Goal: Information Seeking & Learning: Learn about a topic

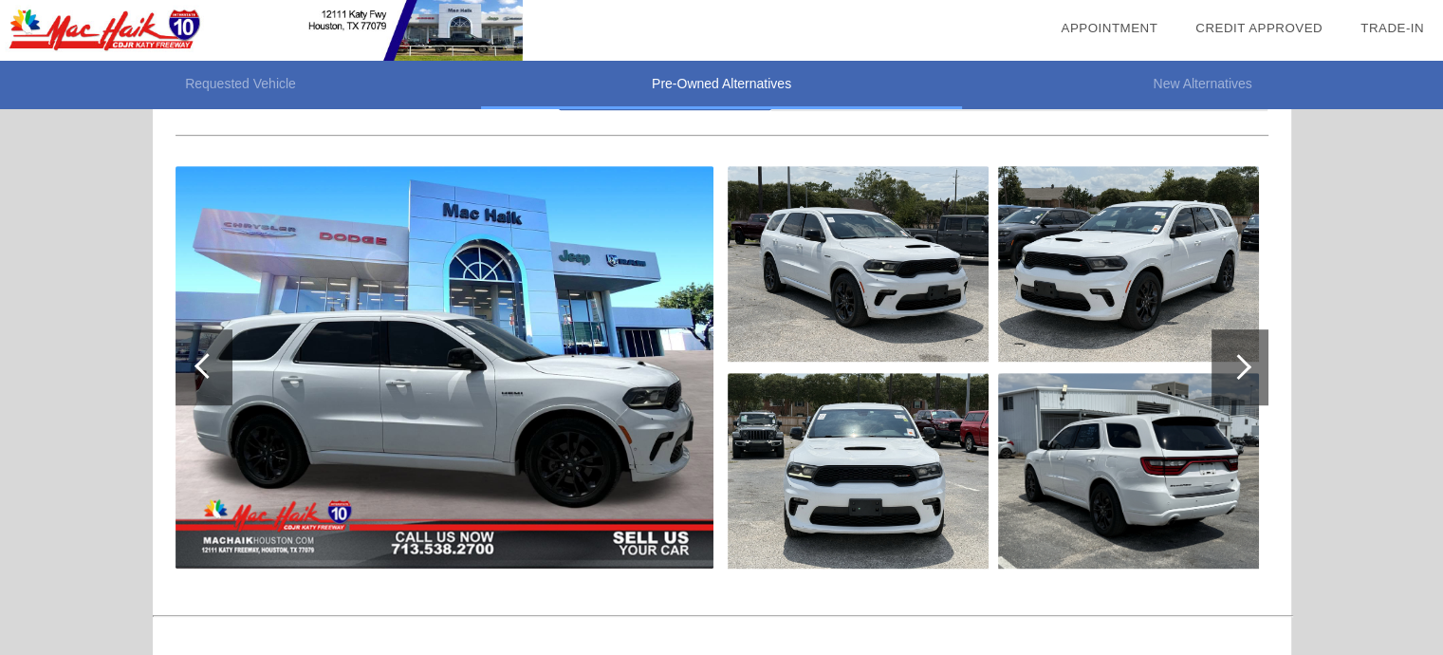
scroll to position [968, 0]
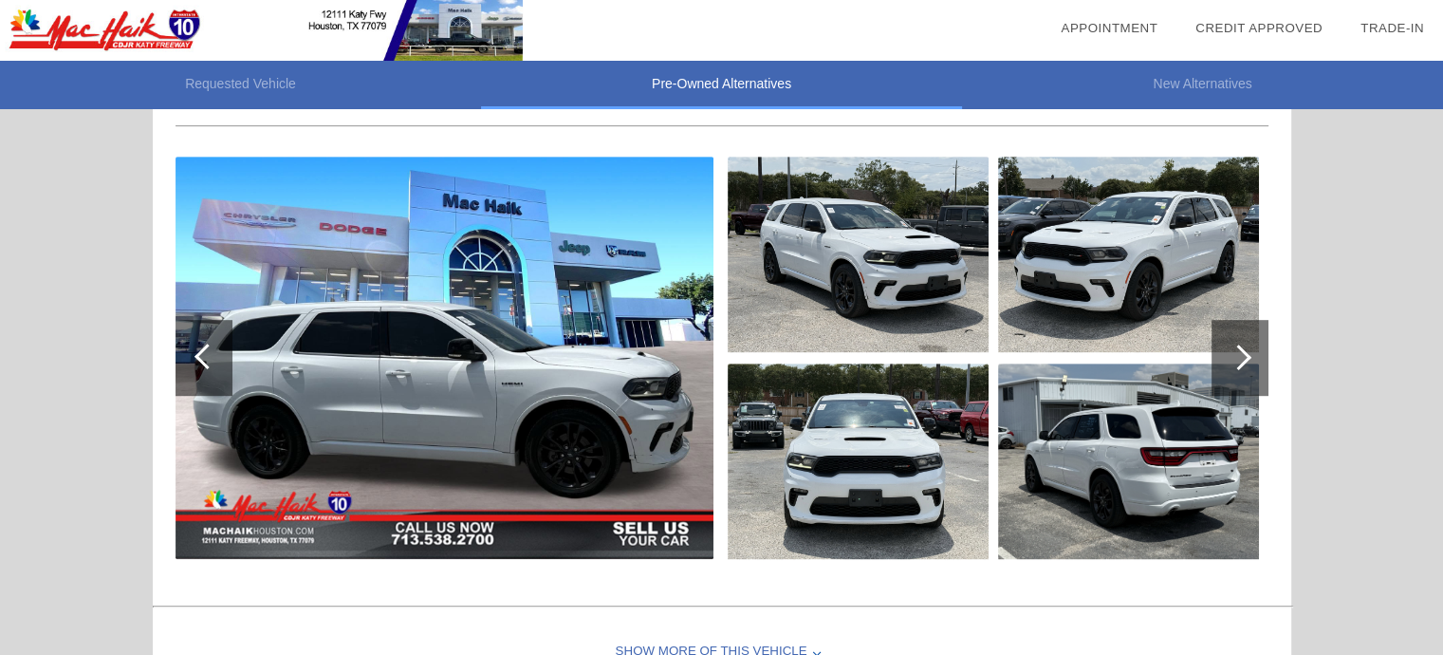
click at [1234, 347] on div at bounding box center [1239, 357] width 26 height 26
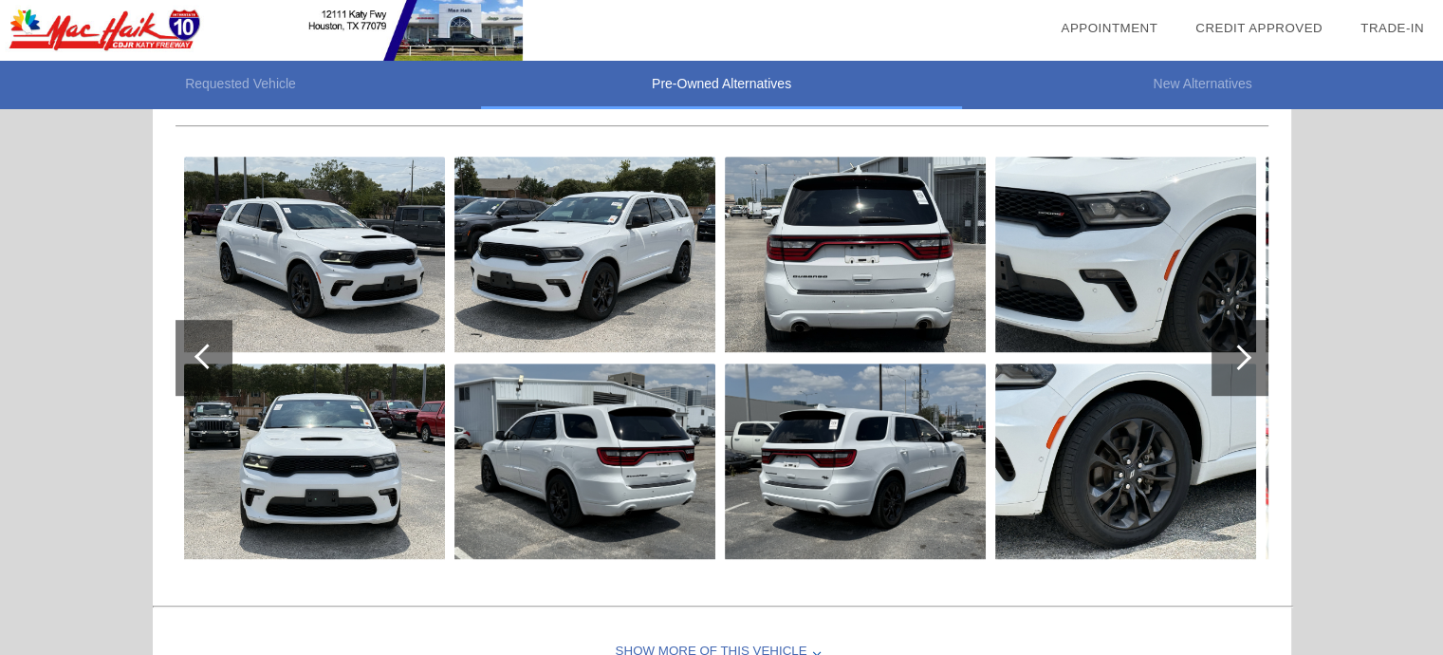
scroll to position [1063, 0]
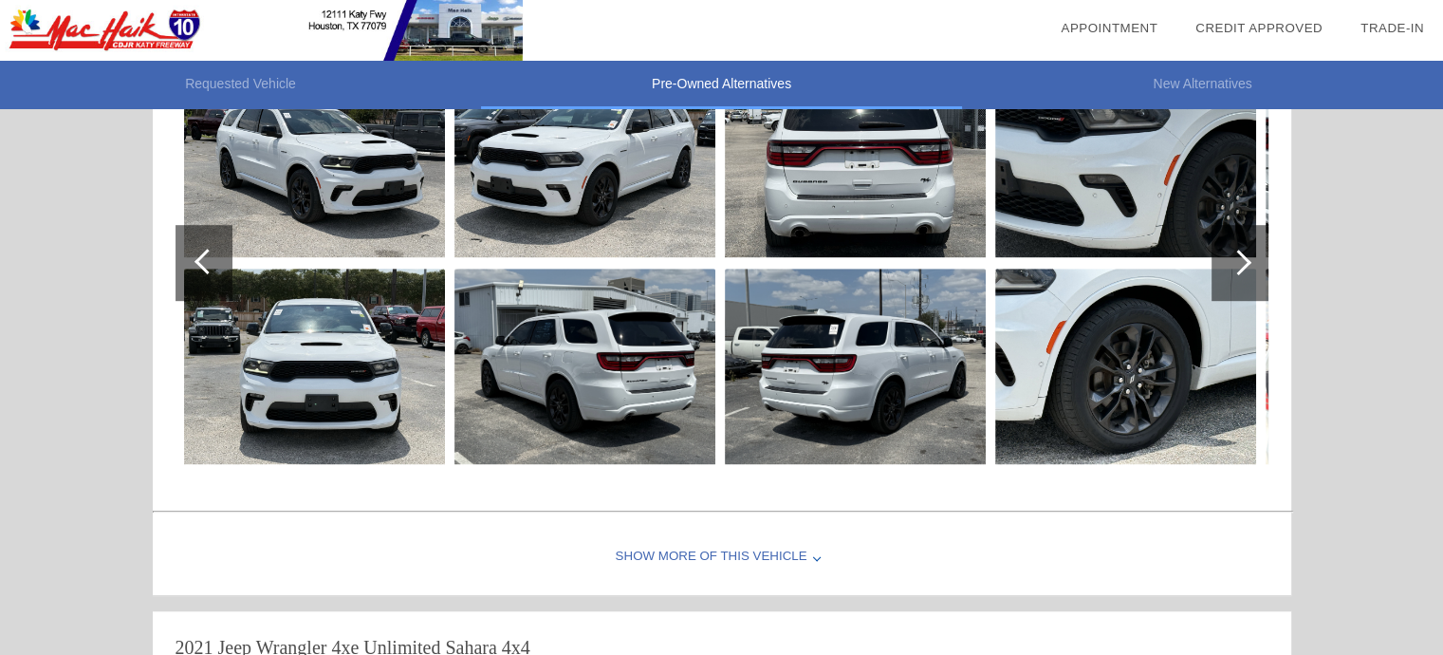
click at [720, 551] on div "Show More of this Vehicle" at bounding box center [722, 557] width 1138 height 76
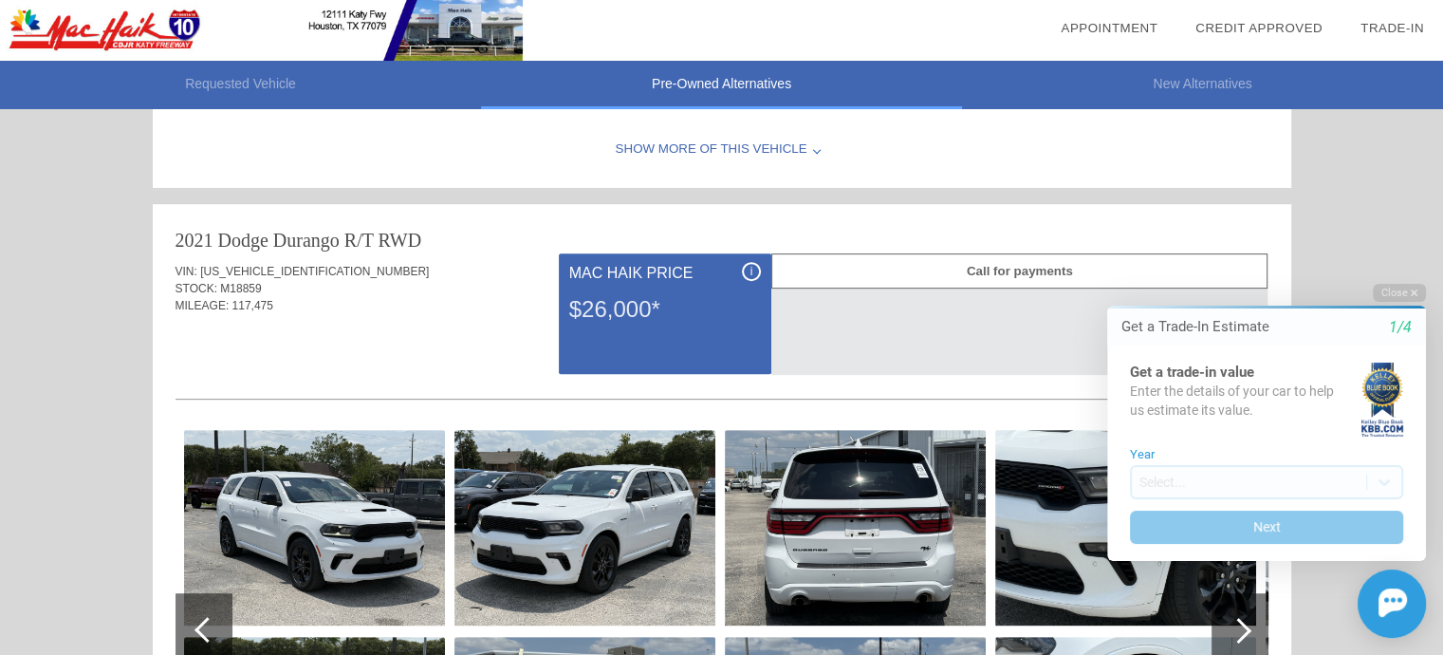
scroll to position [683, 0]
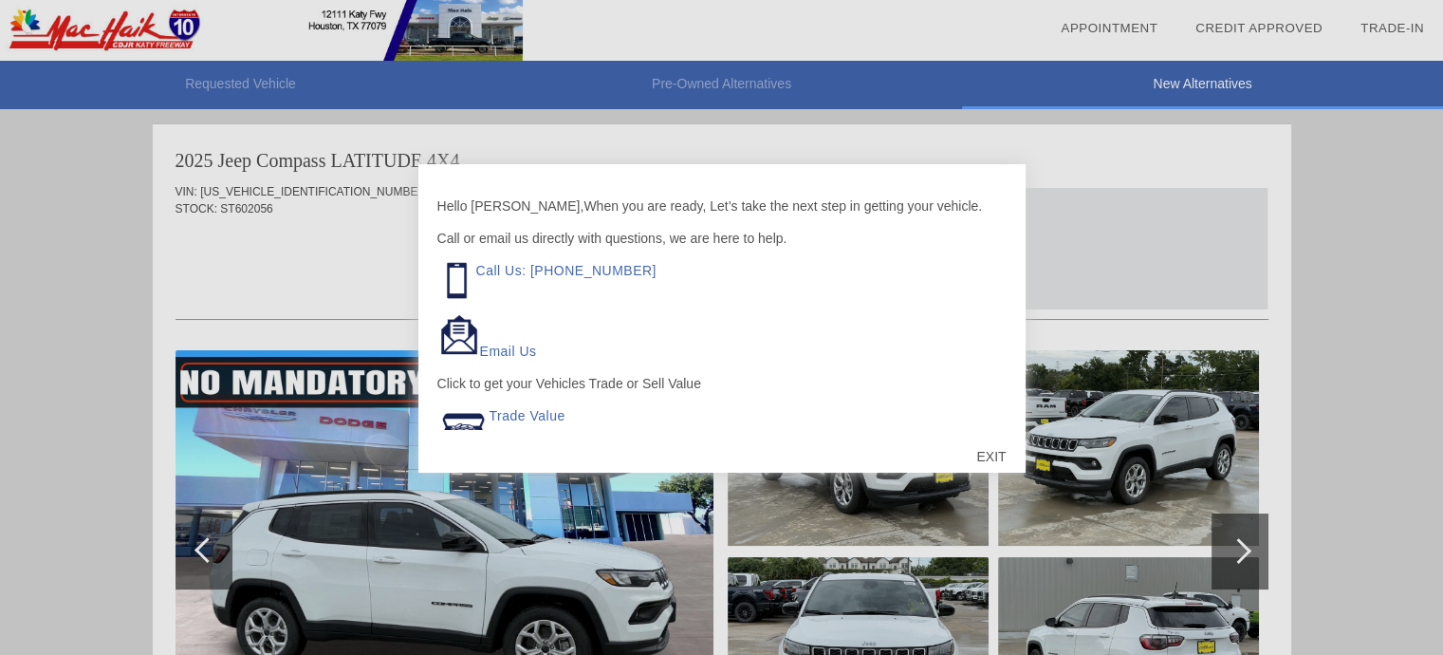
click at [989, 455] on div "EXIT" at bounding box center [990, 456] width 67 height 57
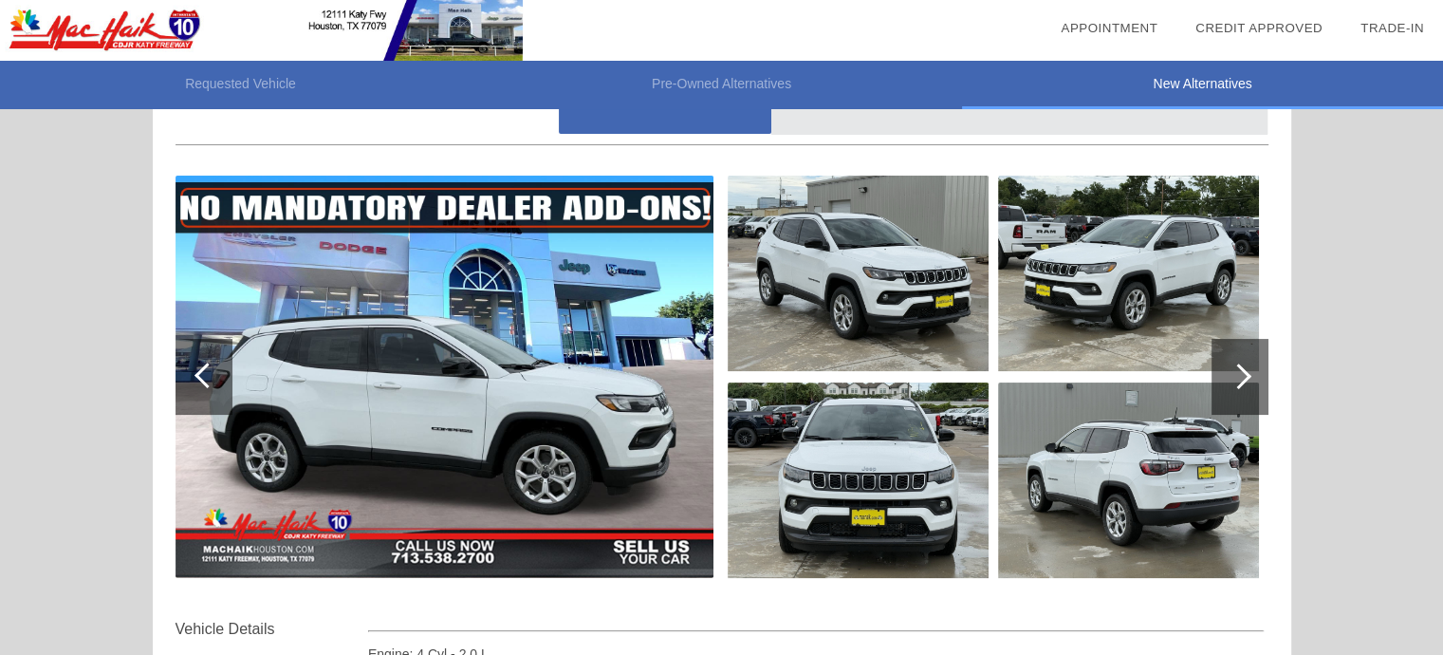
scroll to position [95, 0]
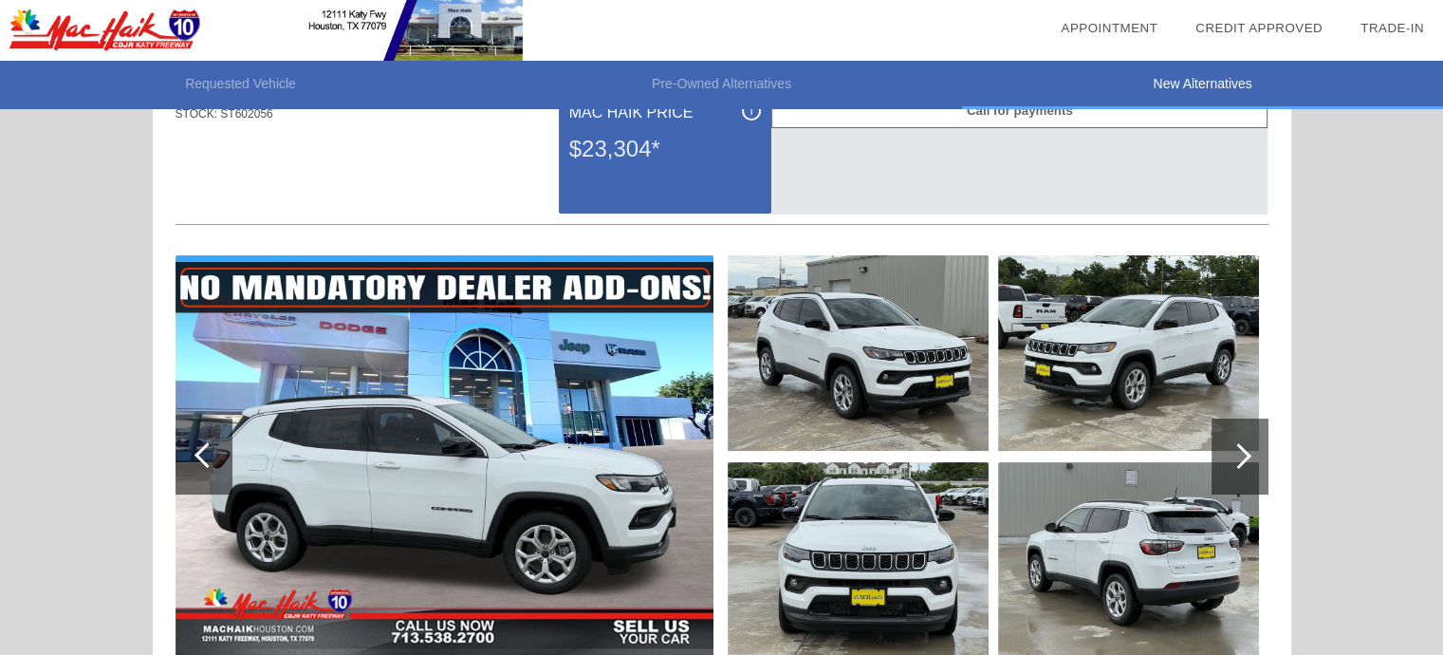
click at [1271, 492] on div "2025 Jeep Compass LATITUDE 4X4 VIN: [US_VEHICLE_IDENTIFICATION_NUMBER] STOCK: S…" at bounding box center [722, 557] width 1138 height 1056
click at [1230, 460] on div at bounding box center [1239, 456] width 26 height 26
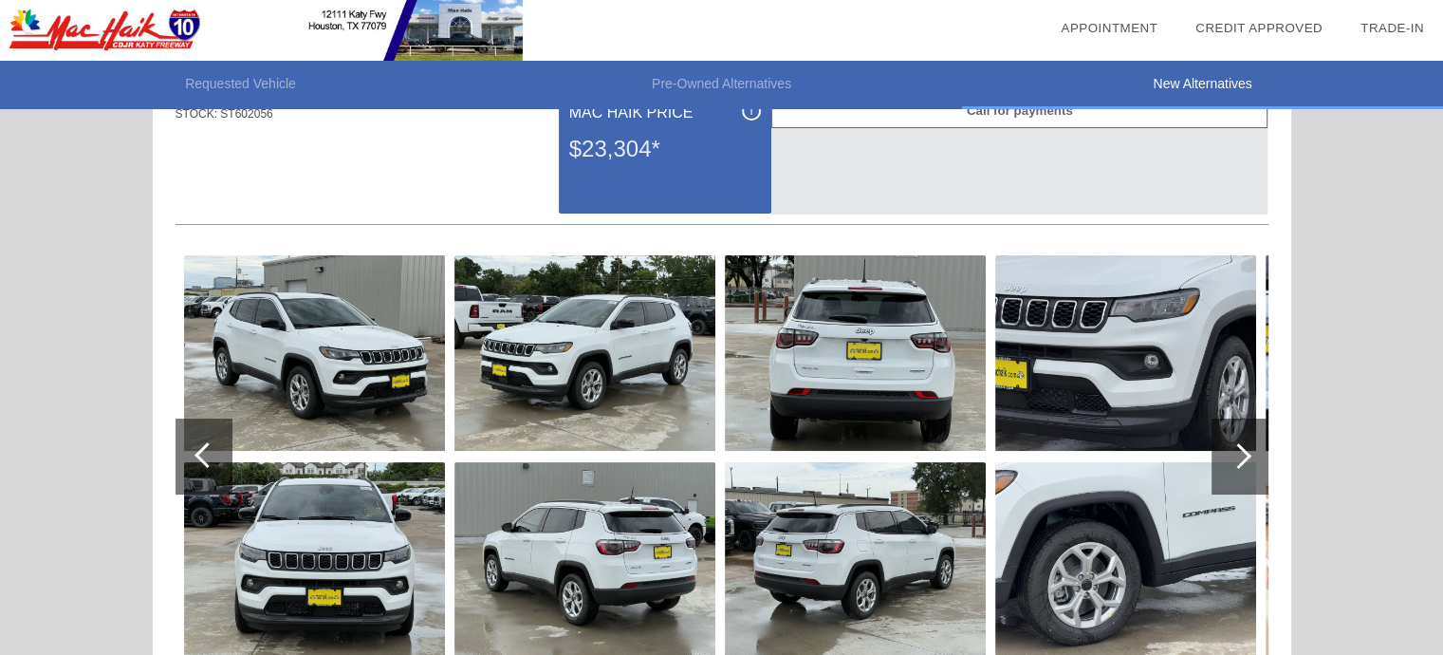
click at [1230, 460] on div at bounding box center [1239, 456] width 26 height 26
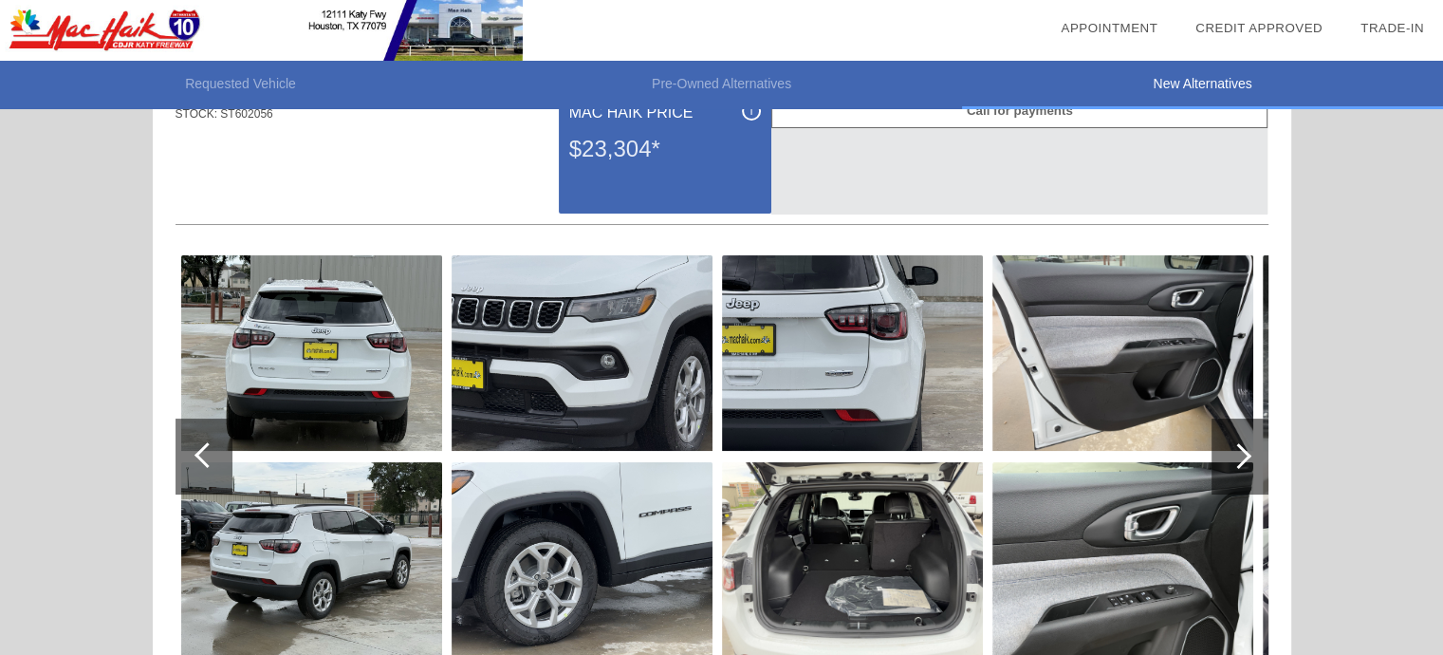
click at [1230, 460] on div at bounding box center [1239, 456] width 26 height 26
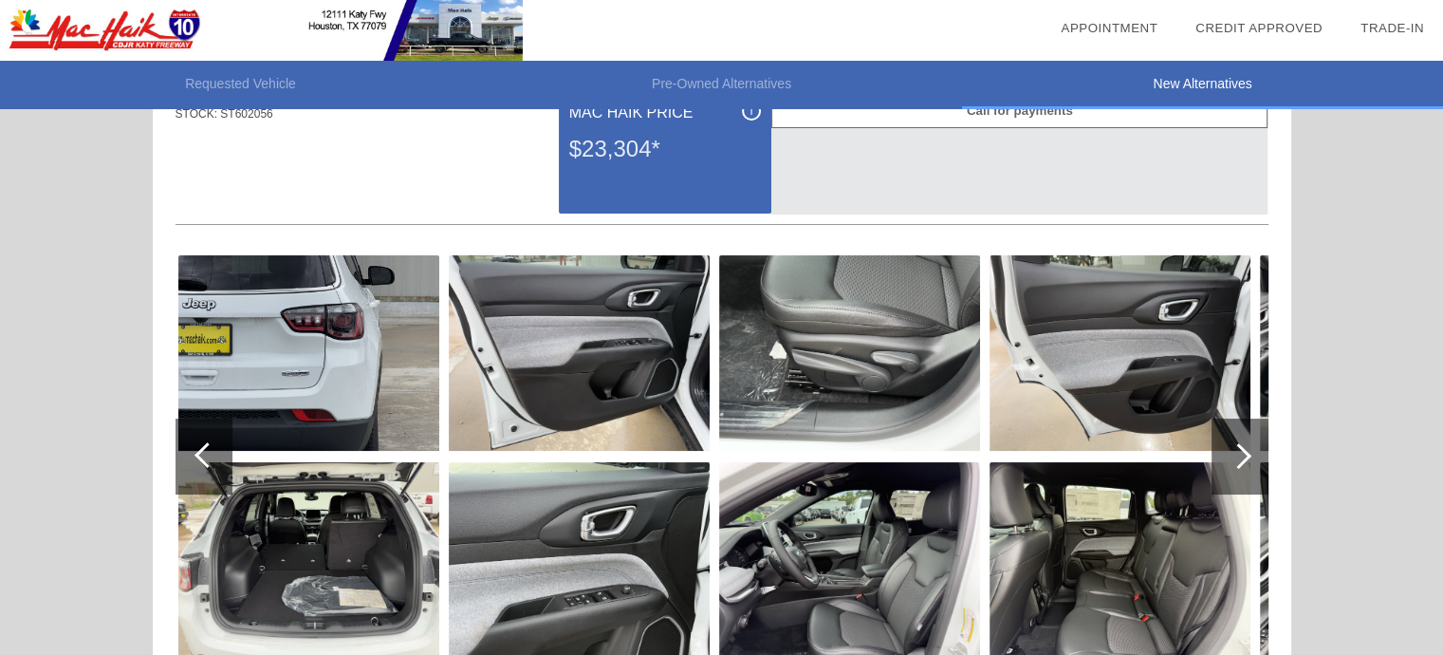
click at [1230, 460] on div at bounding box center [1239, 456] width 26 height 26
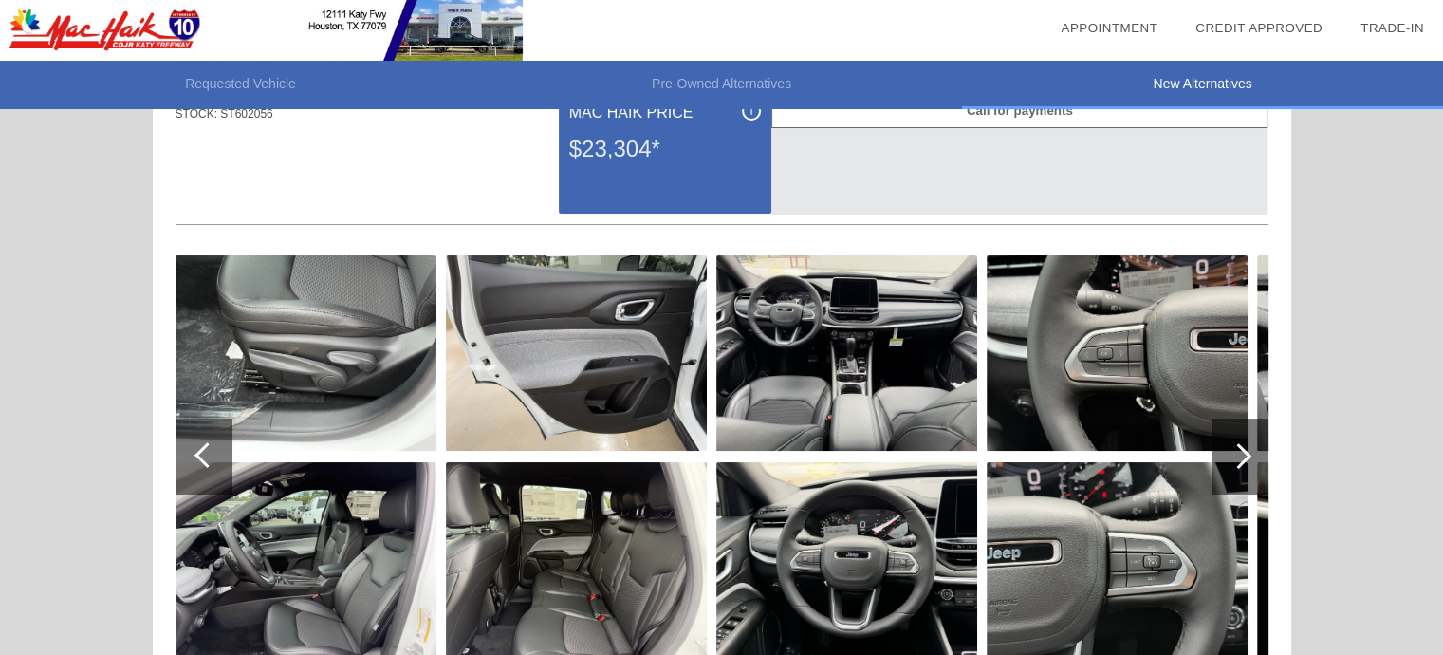
click at [184, 489] on div at bounding box center [204, 456] width 57 height 76
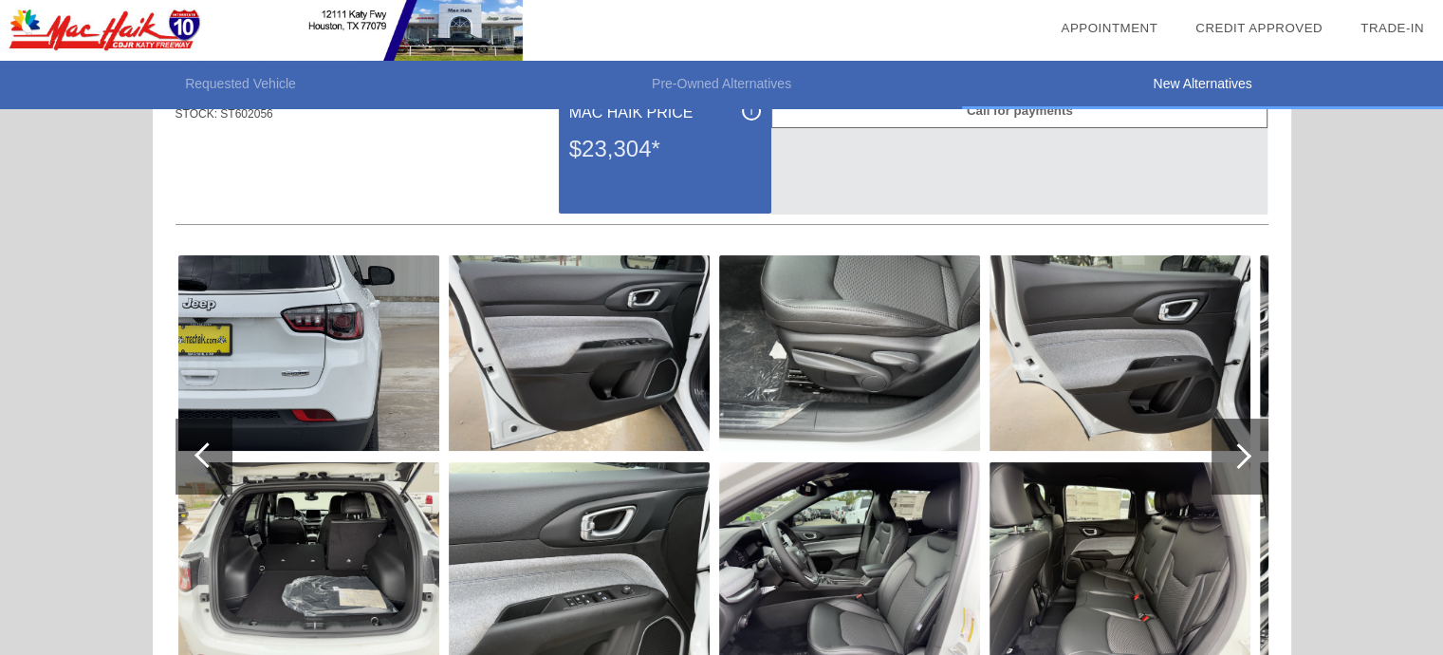
click at [200, 473] on div at bounding box center [204, 456] width 57 height 76
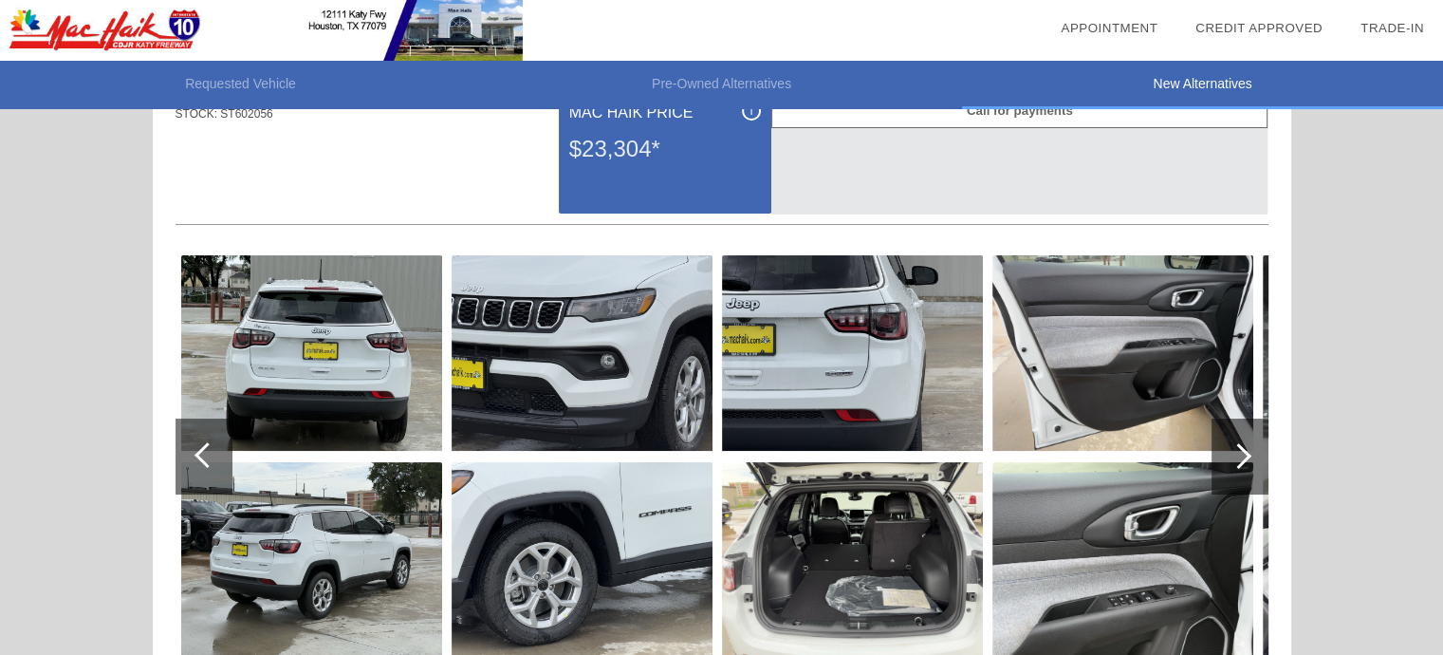
click at [201, 471] on div at bounding box center [204, 456] width 57 height 76
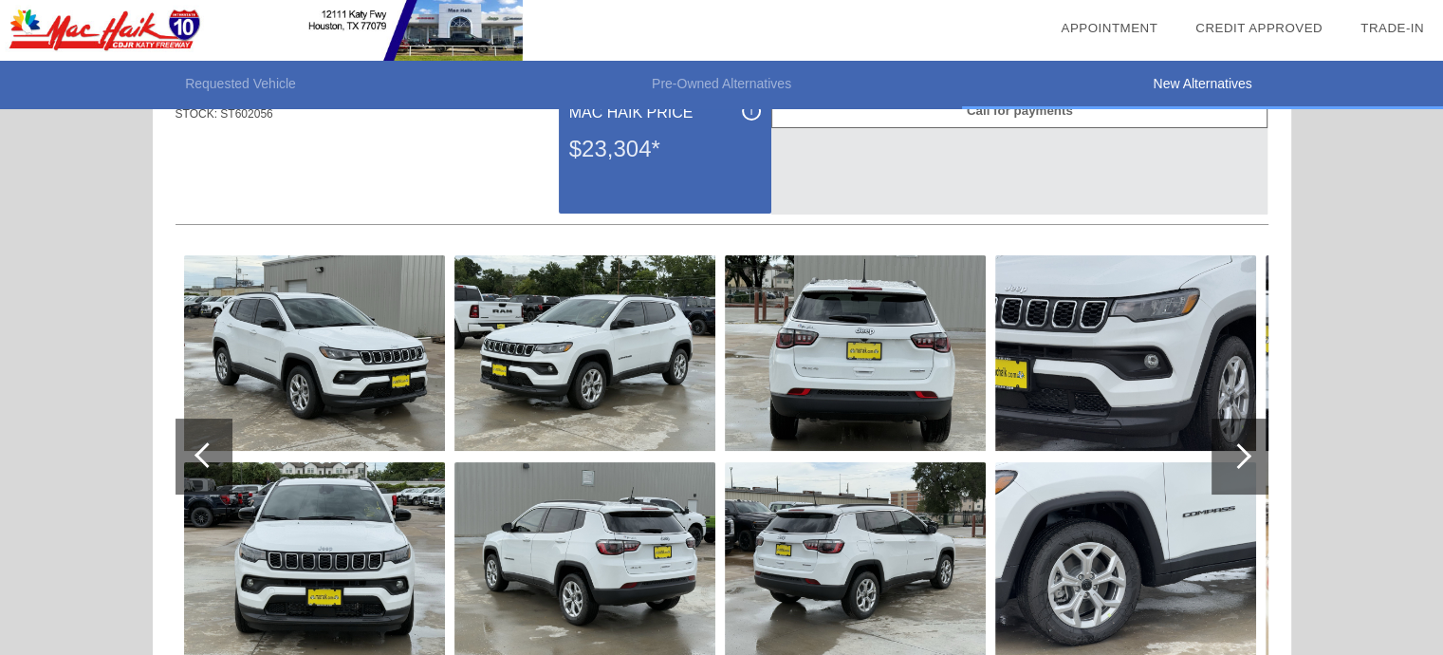
click at [201, 471] on div at bounding box center [204, 456] width 57 height 76
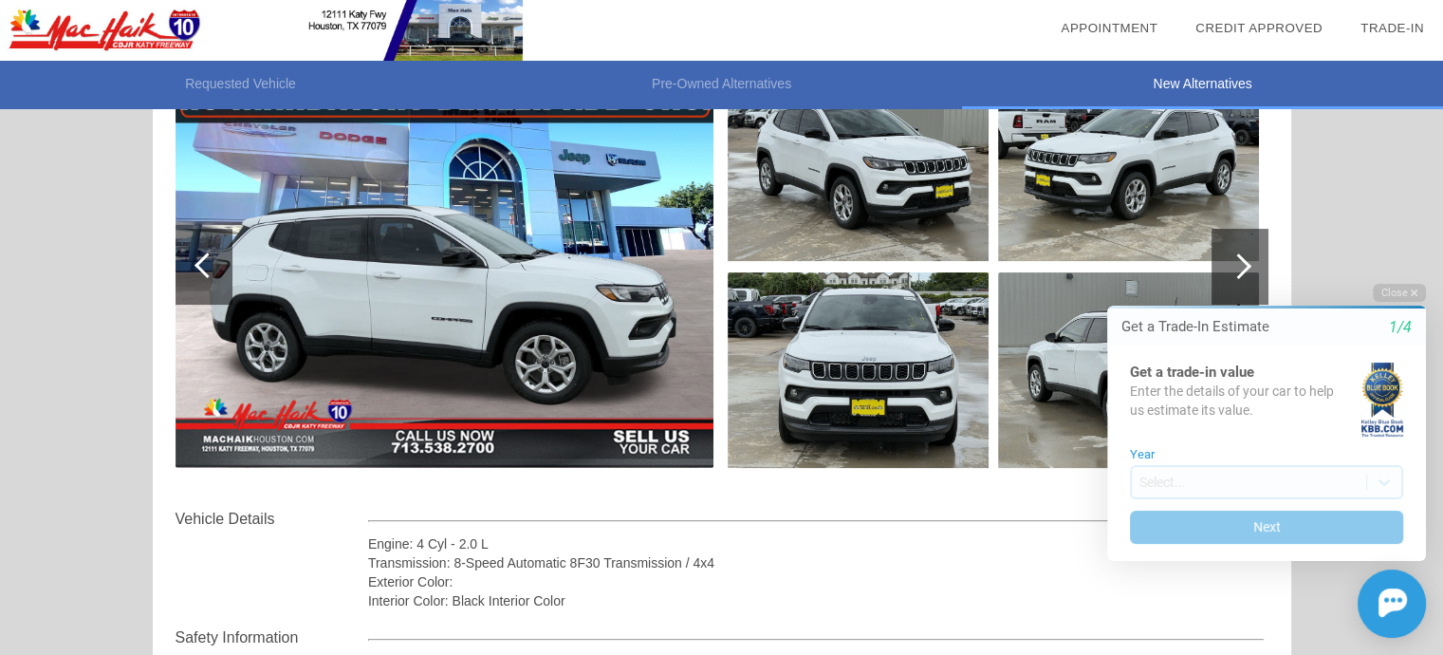
scroll to position [0, 0]
click at [994, 592] on div "Interior Color: Black Interior Color" at bounding box center [816, 600] width 897 height 19
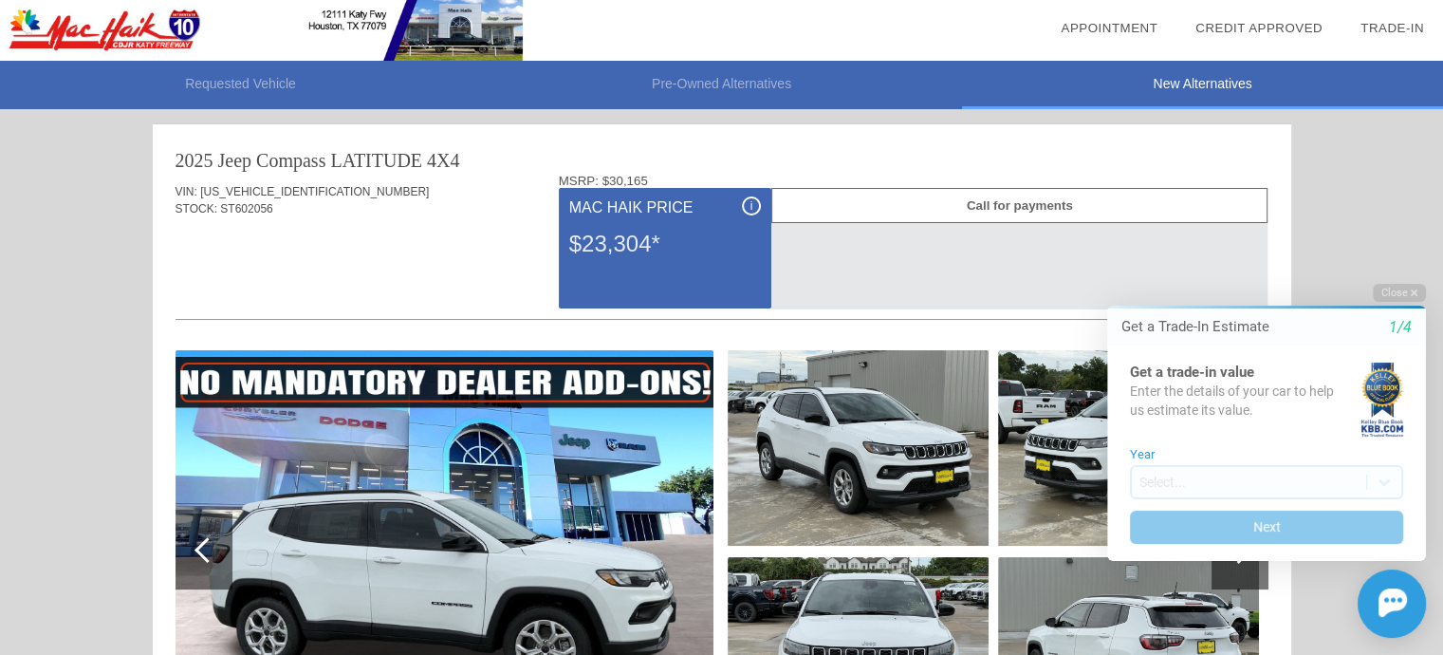
click at [612, 216] on div "Mac Haik Price" at bounding box center [665, 207] width 192 height 23
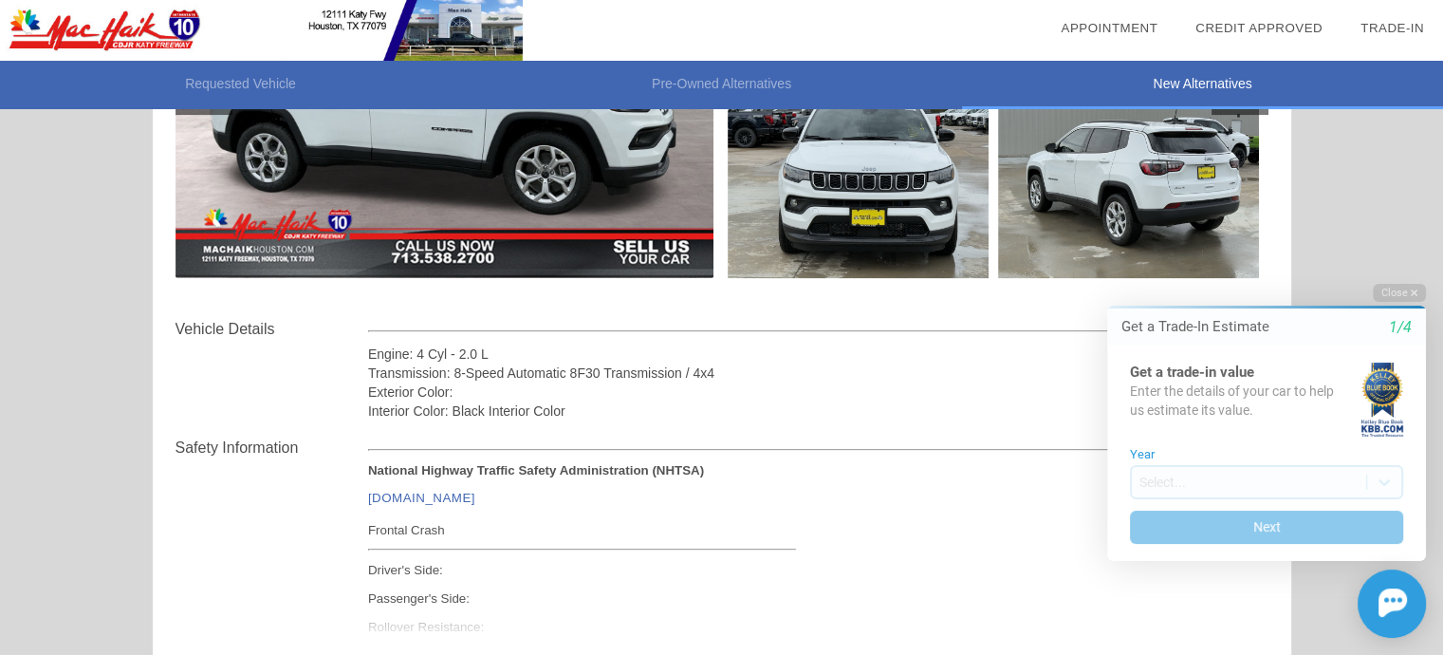
scroll to position [95, 0]
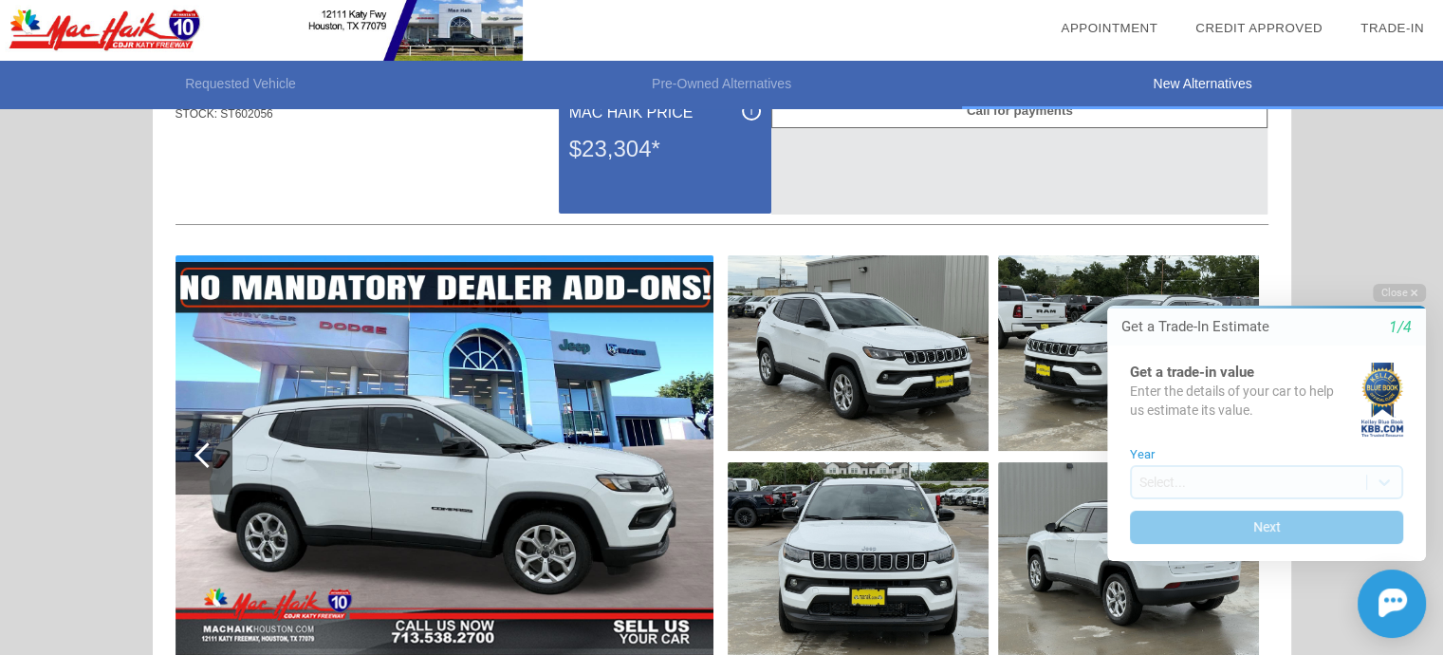
click at [899, 405] on img at bounding box center [858, 352] width 261 height 195
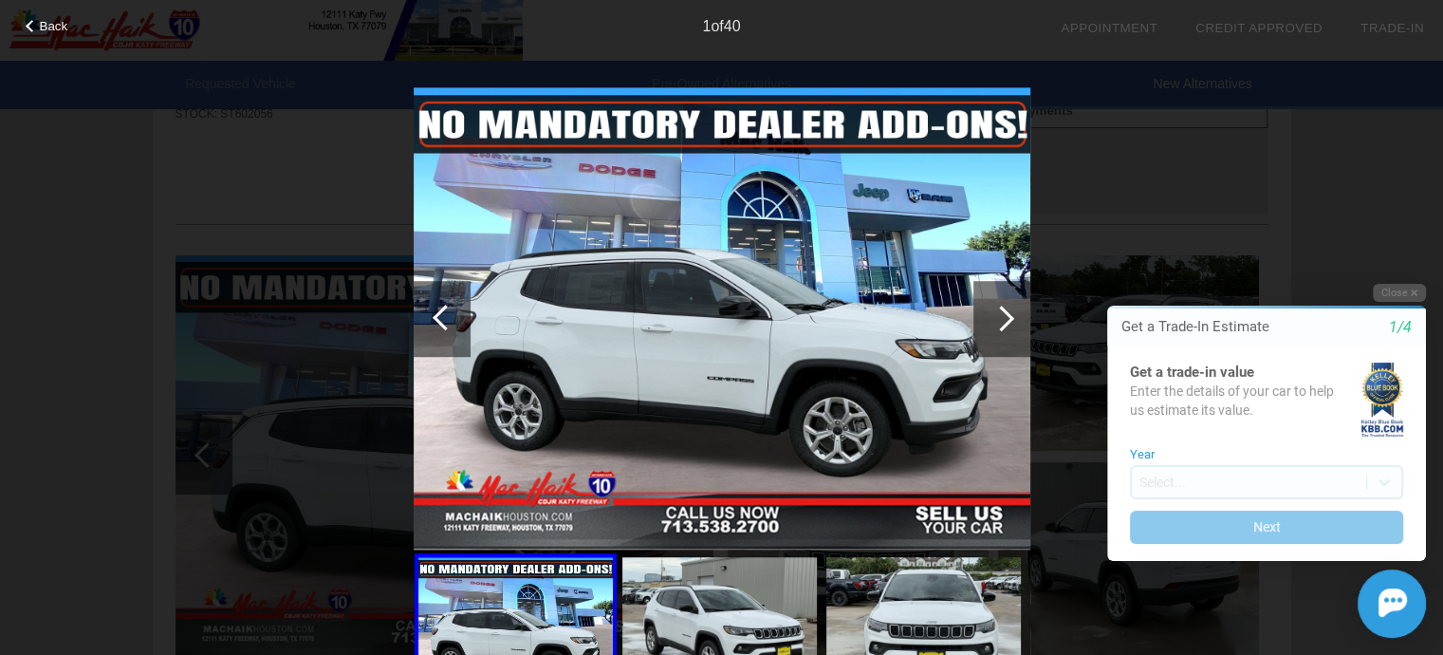
click at [899, 405] on img at bounding box center [722, 318] width 617 height 463
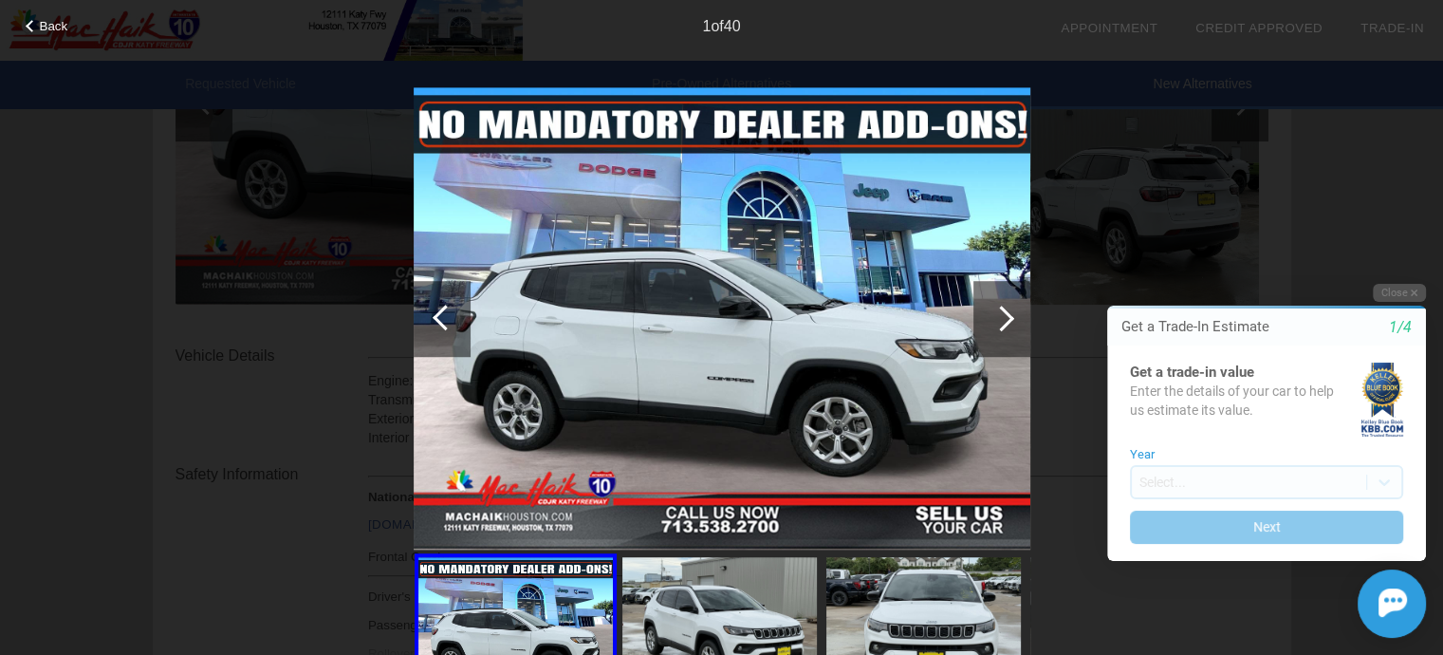
scroll to position [473, 0]
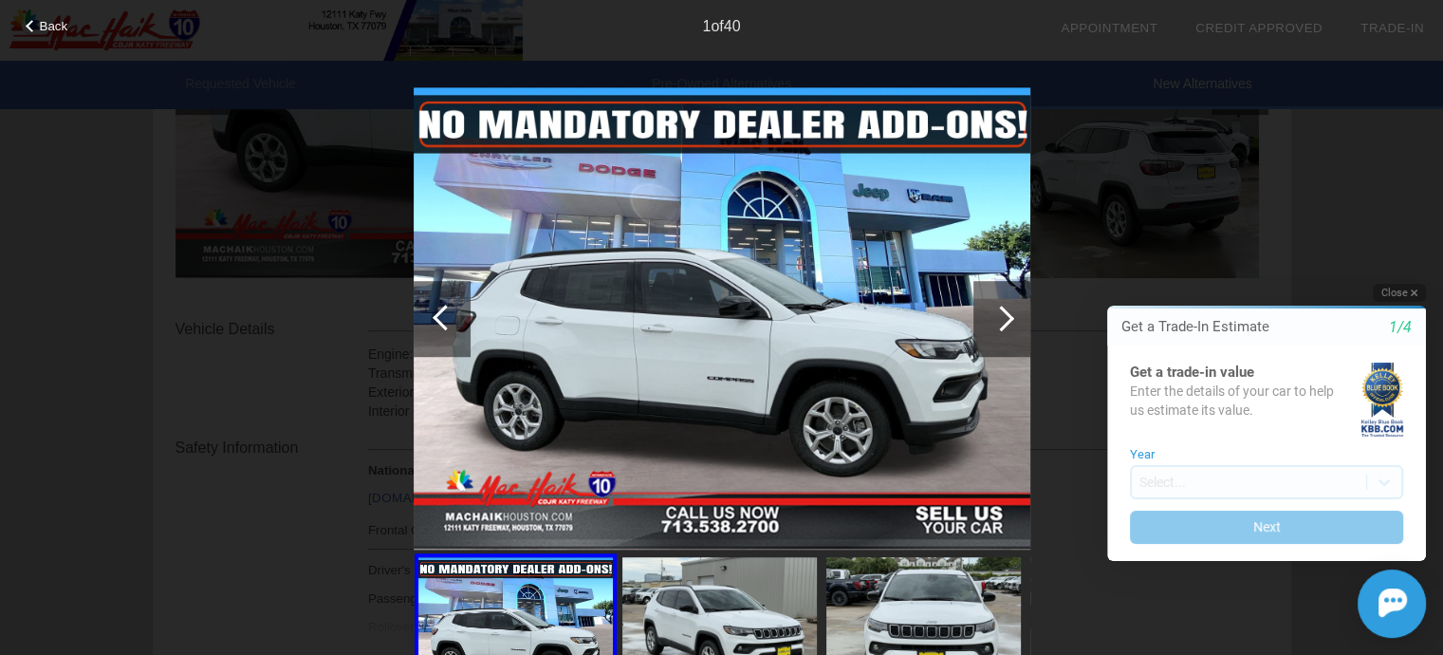
click at [1384, 286] on button "Close" at bounding box center [1399, 293] width 53 height 18
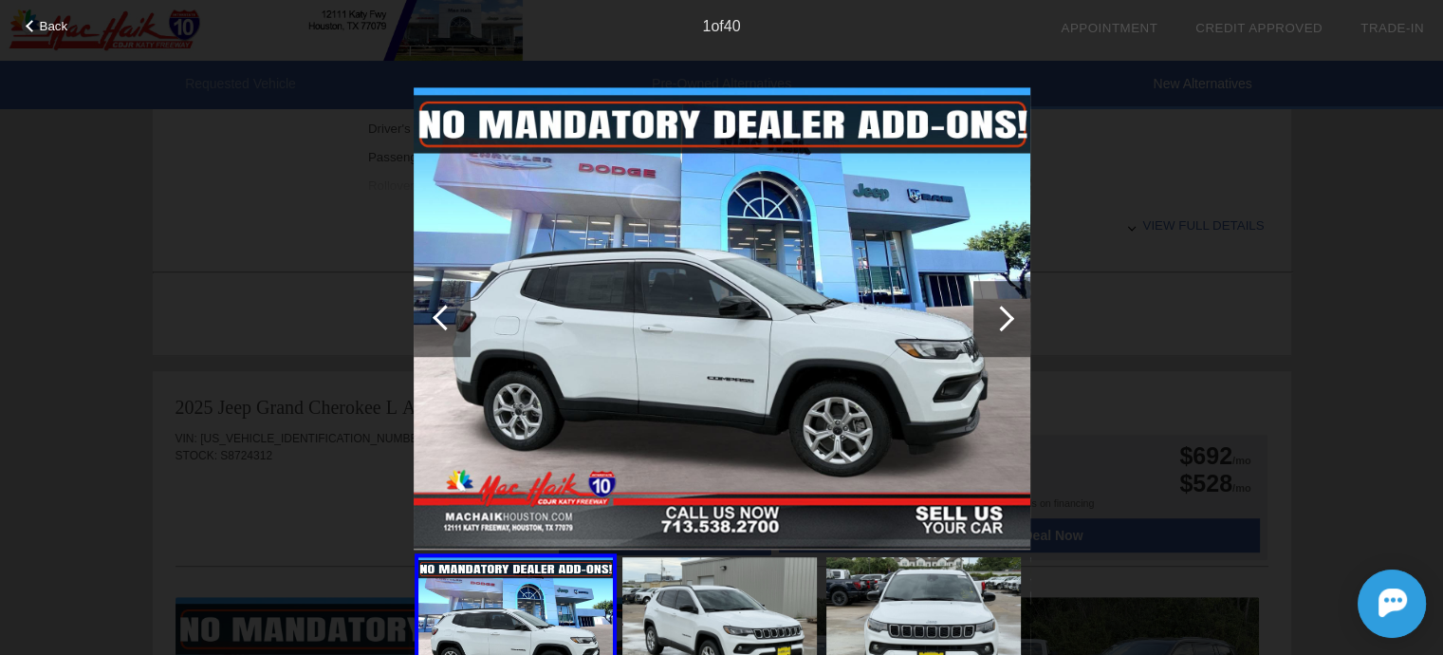
scroll to position [948, 0]
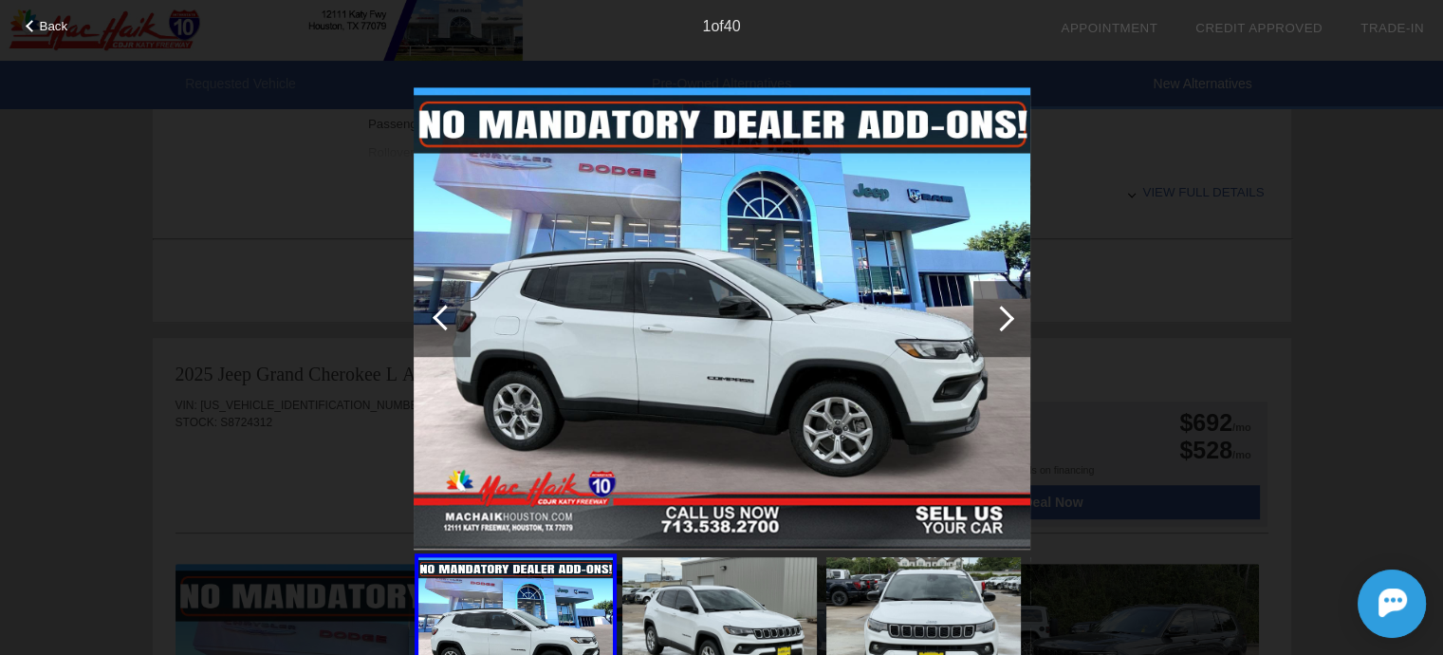
click at [915, 613] on img at bounding box center [923, 630] width 194 height 146
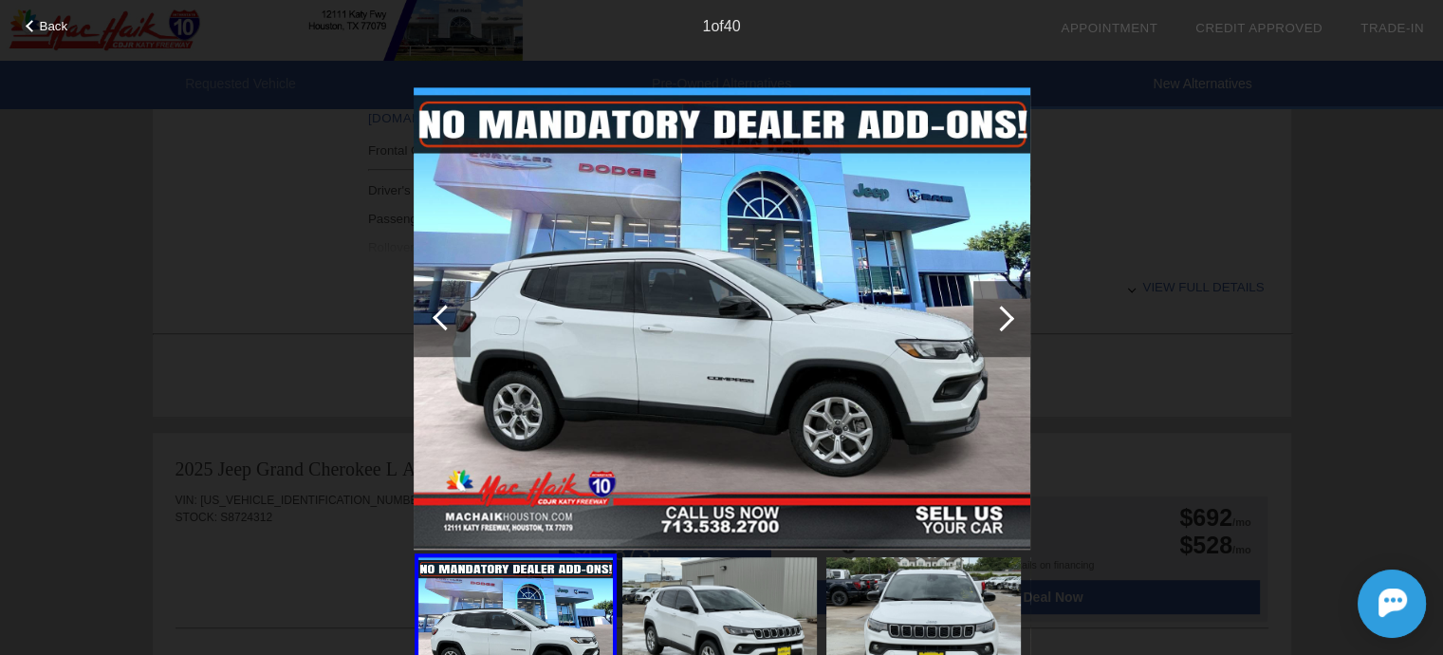
click at [997, 320] on div at bounding box center [1002, 318] width 26 height 26
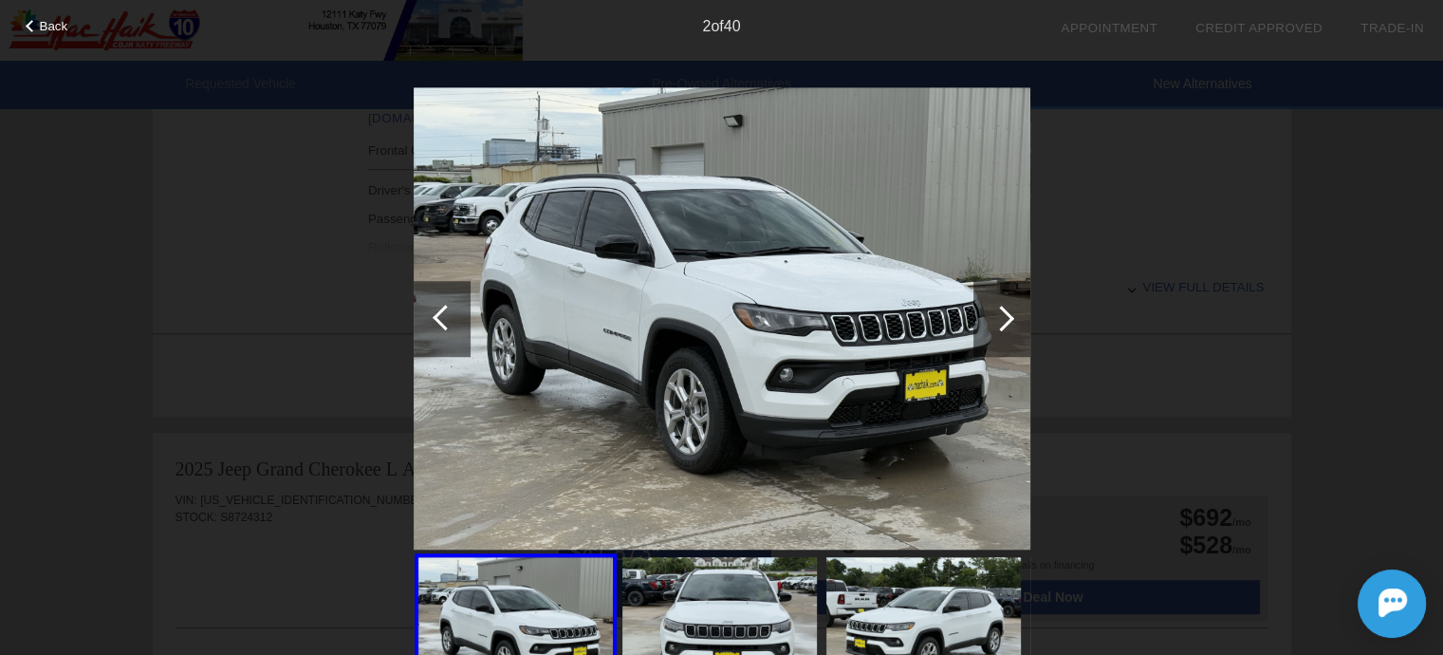
click at [997, 320] on div at bounding box center [1002, 318] width 26 height 26
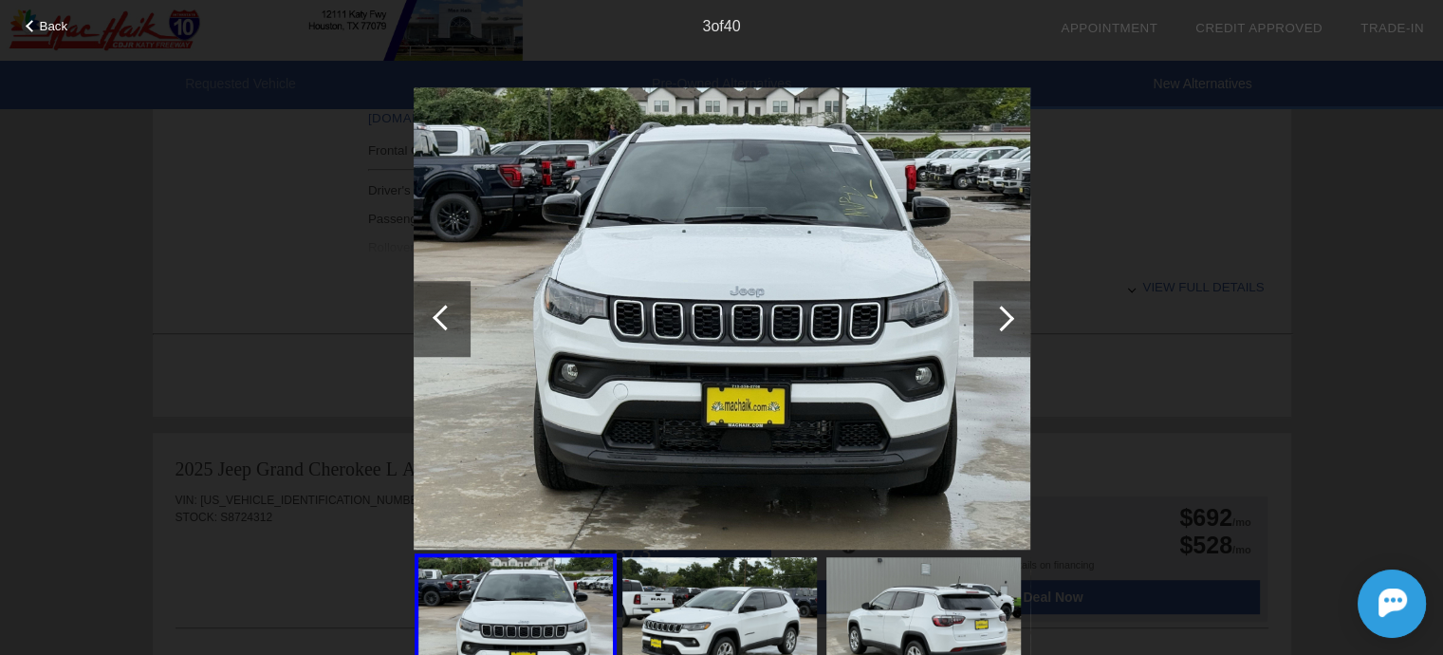
click at [997, 320] on div at bounding box center [1002, 318] width 26 height 26
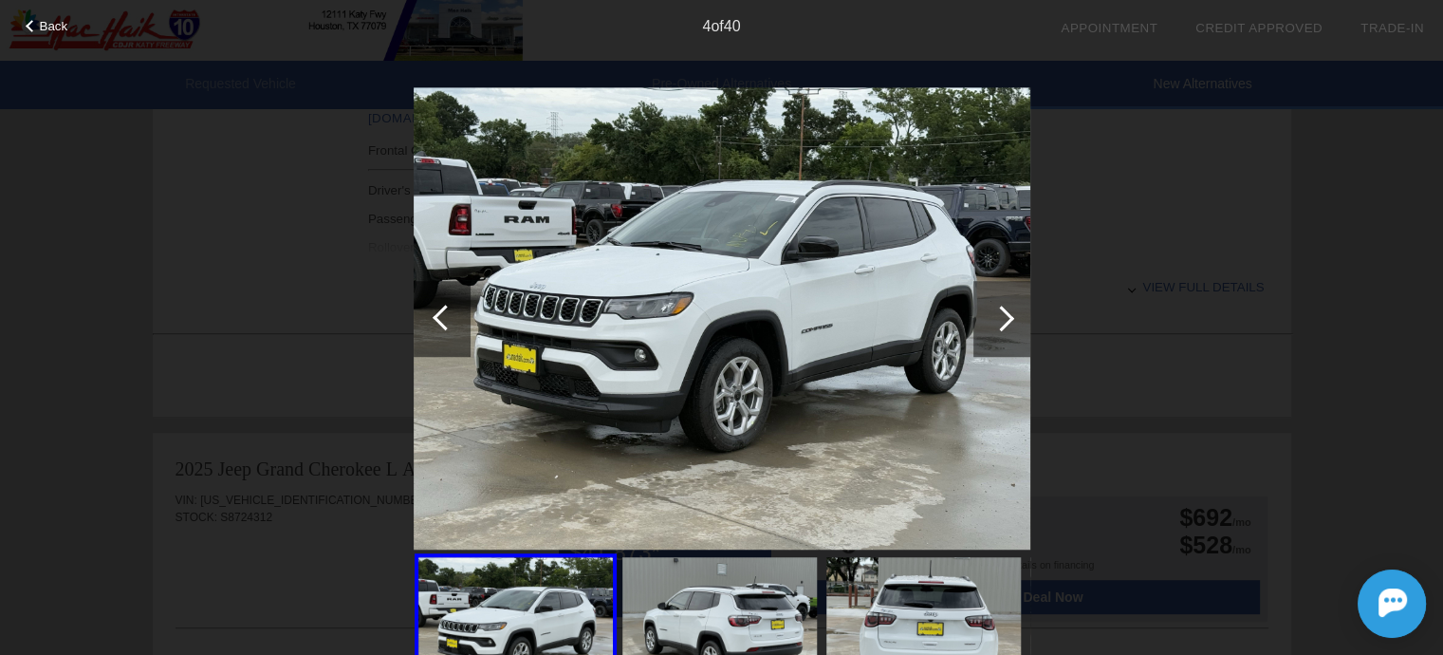
click at [997, 320] on div at bounding box center [1002, 318] width 26 height 26
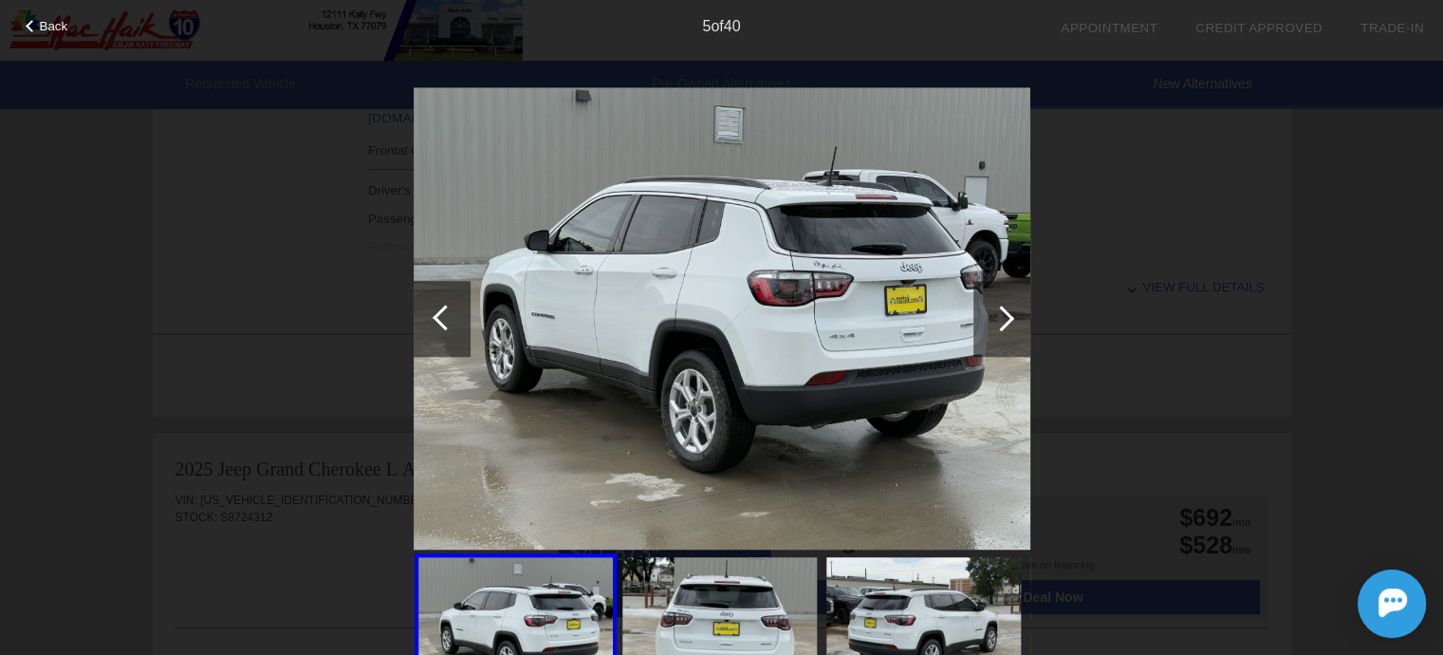
click at [996, 320] on div at bounding box center [1002, 318] width 26 height 26
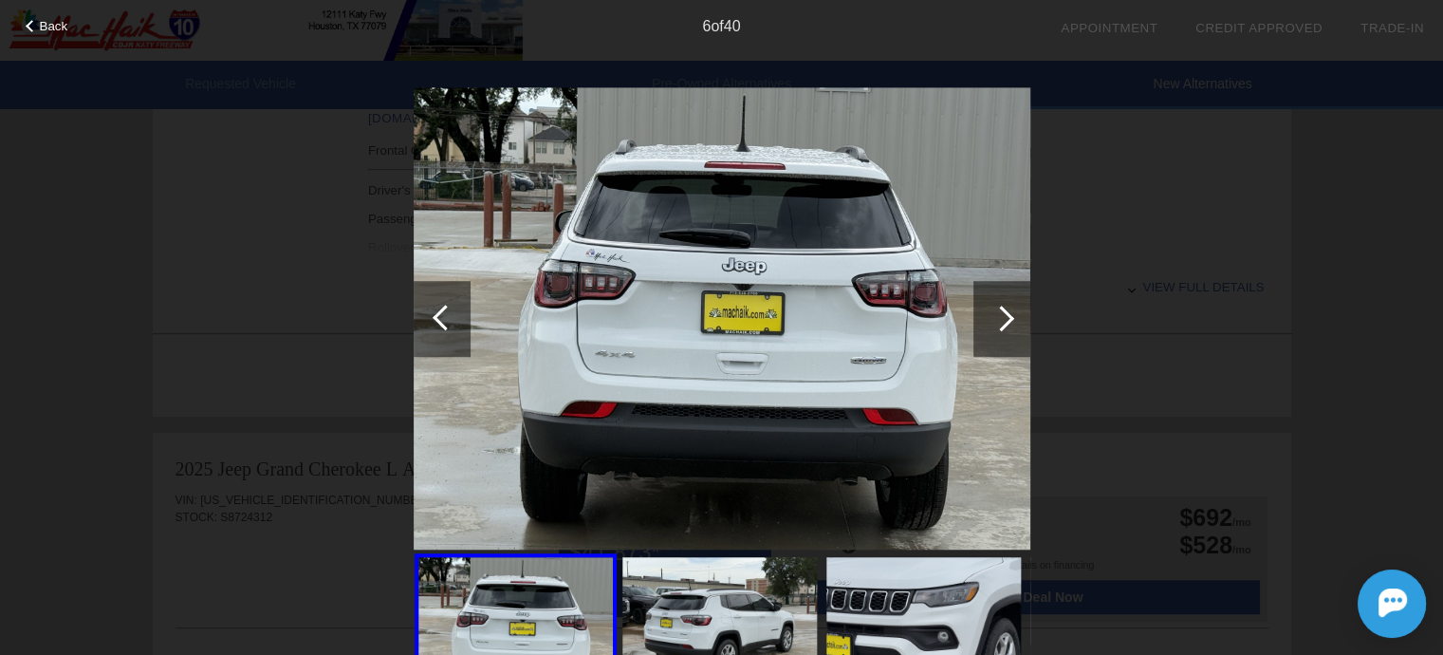
click at [990, 320] on div at bounding box center [1002, 318] width 26 height 26
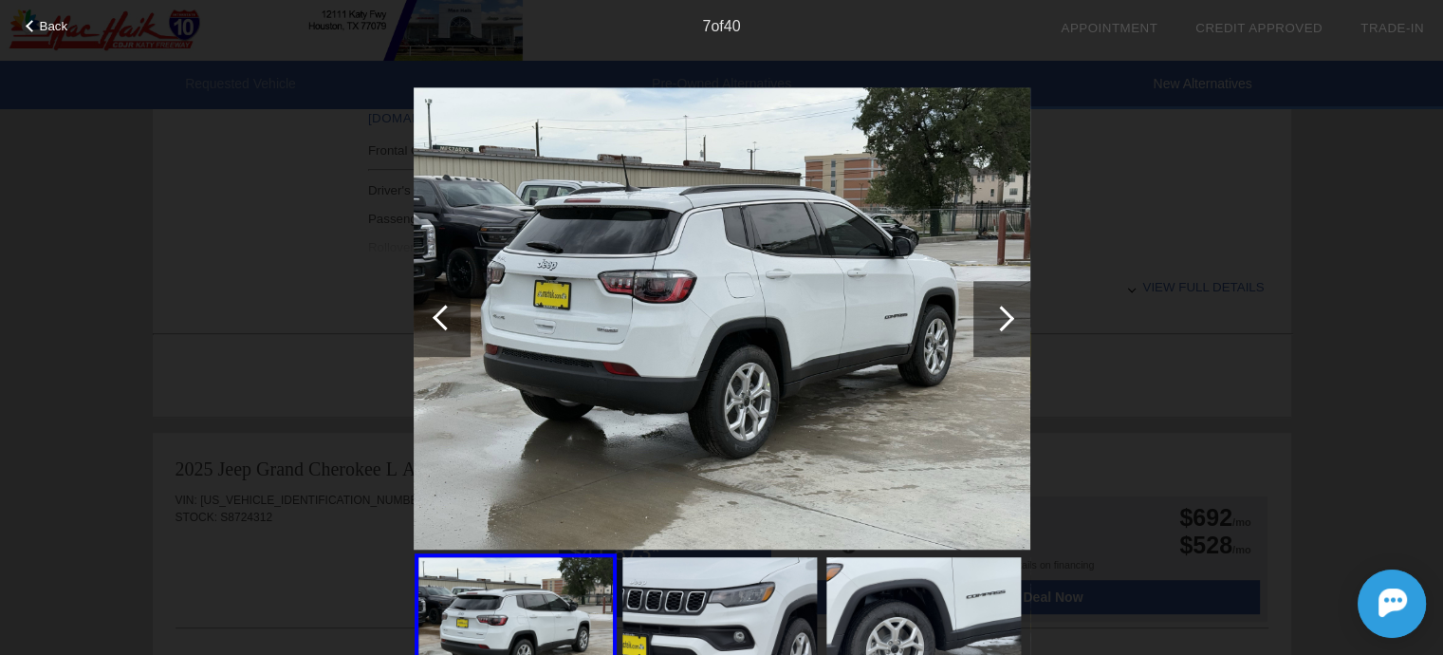
click at [989, 320] on div at bounding box center [1001, 319] width 57 height 76
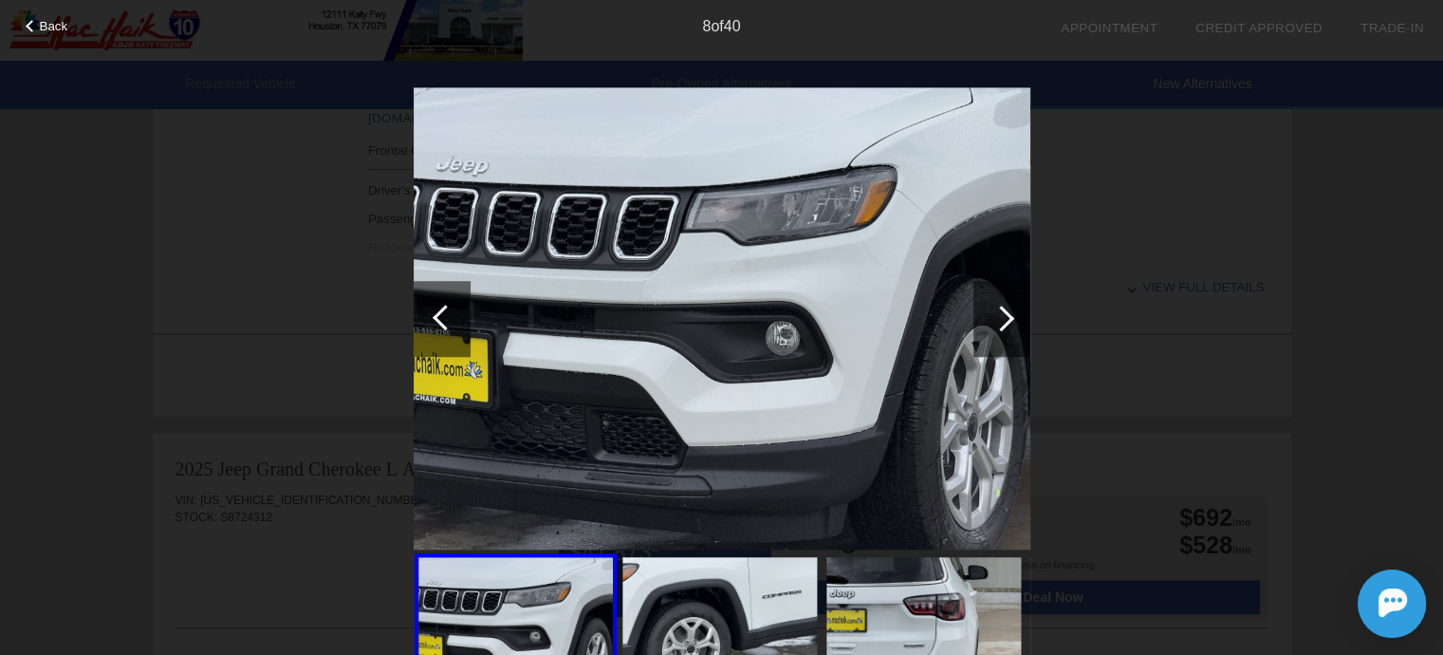
click at [985, 320] on div at bounding box center [1001, 319] width 57 height 76
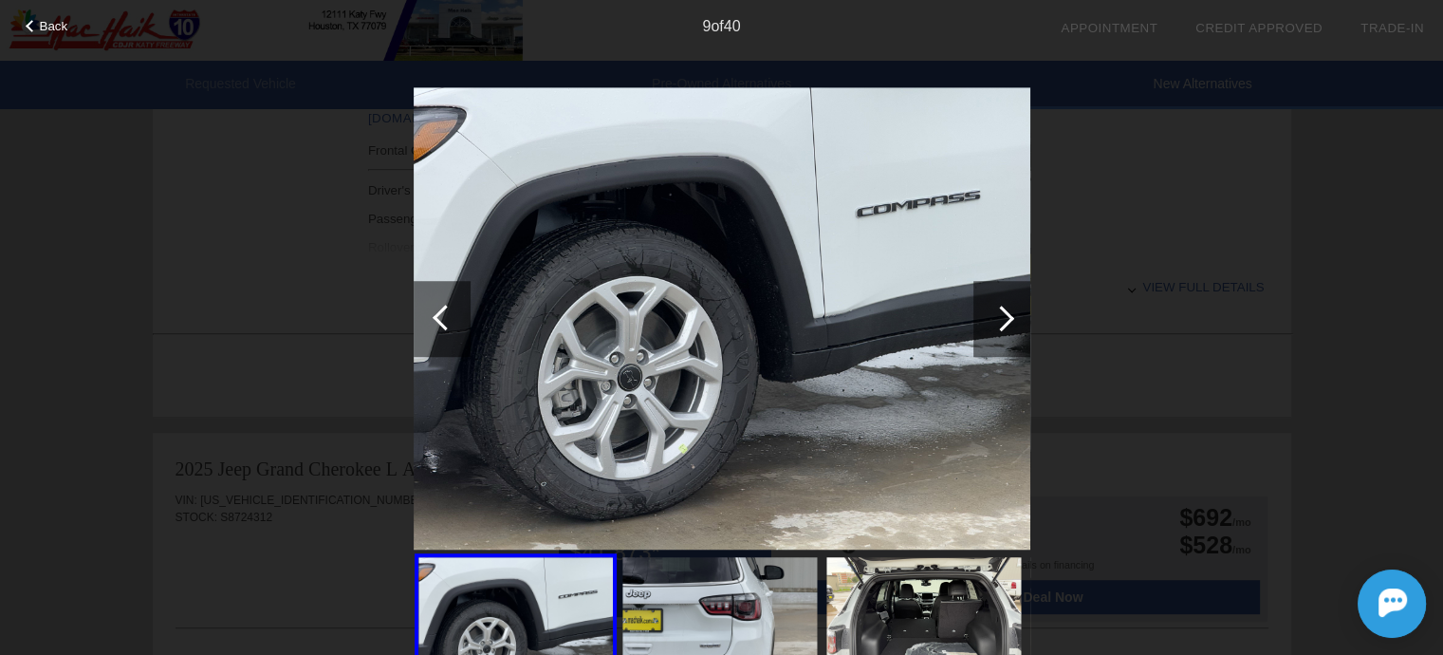
click at [981, 320] on div at bounding box center [1001, 319] width 57 height 76
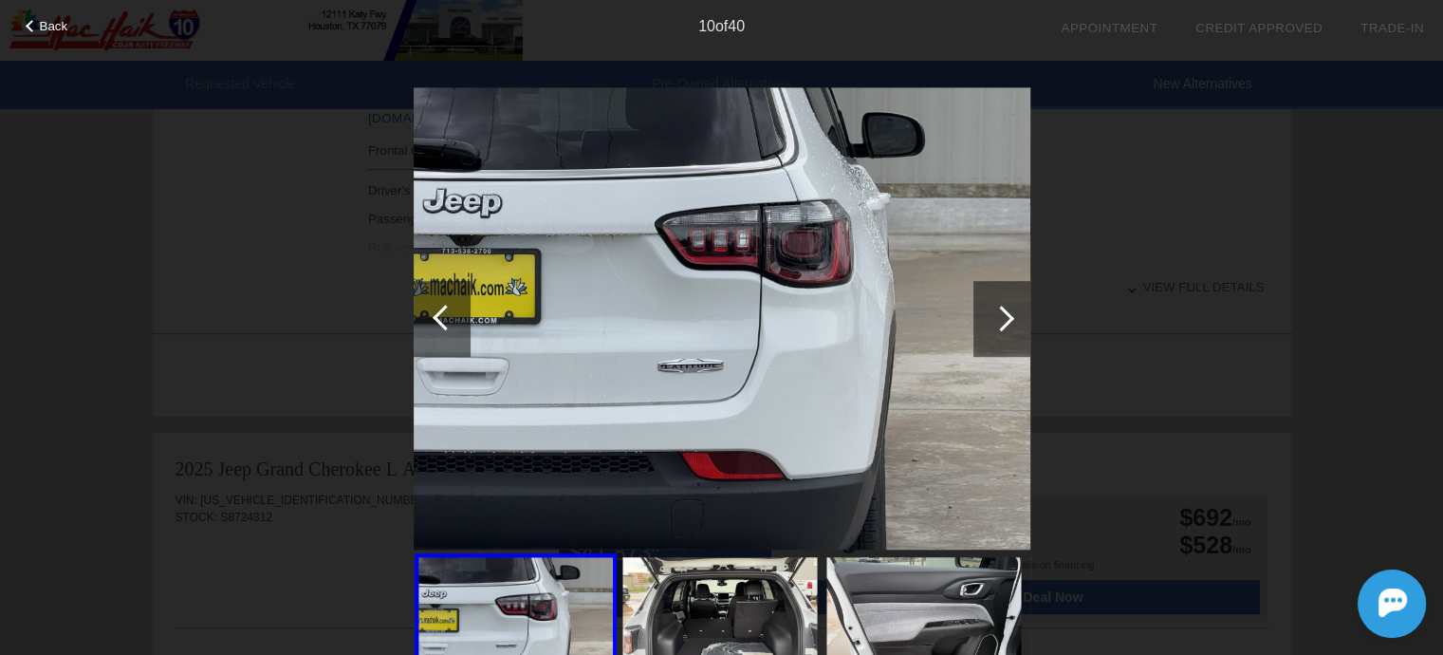
click at [988, 320] on div at bounding box center [1001, 319] width 57 height 76
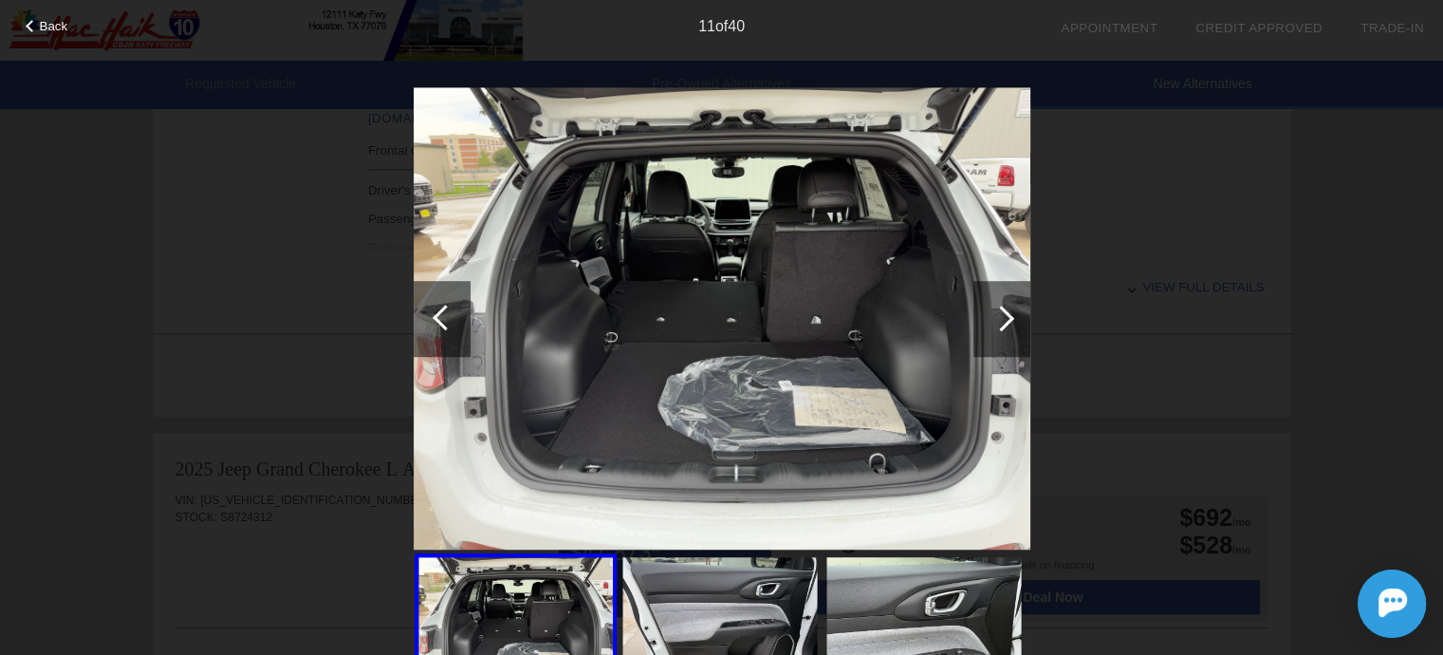
click at [987, 315] on div at bounding box center [1001, 319] width 57 height 76
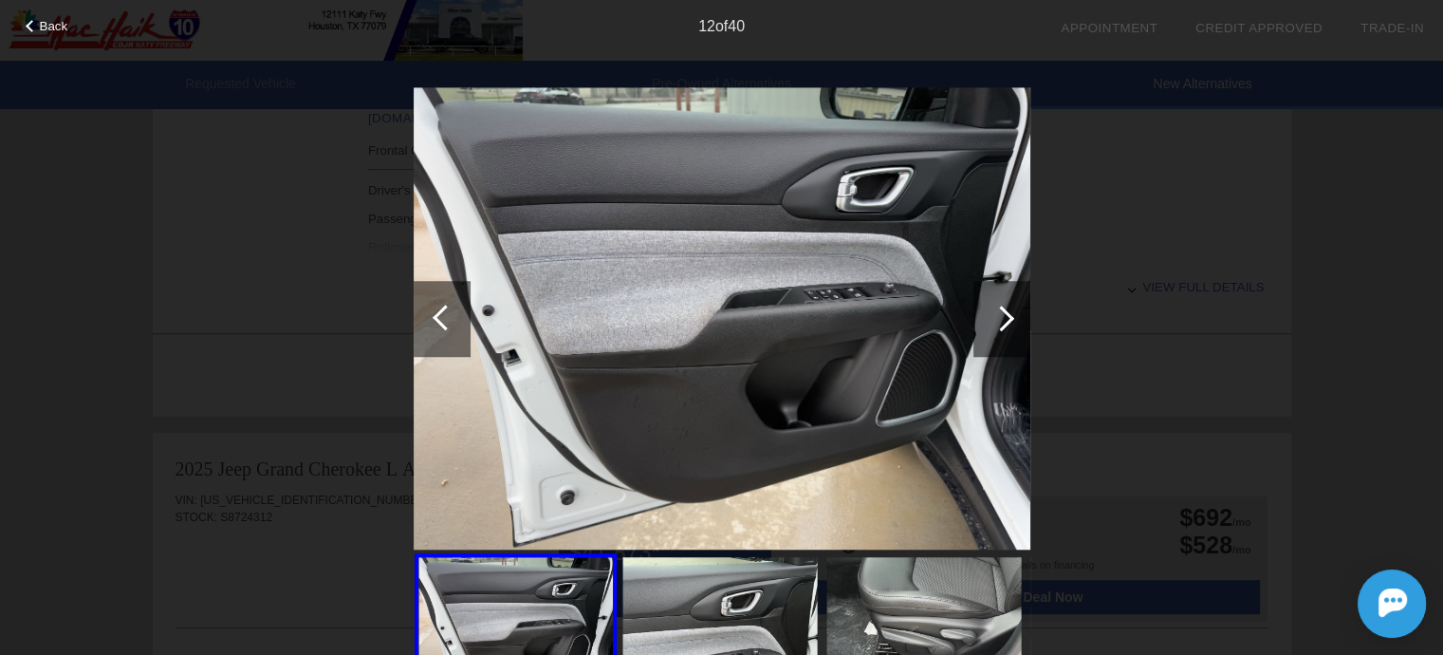
click at [987, 315] on div at bounding box center [1001, 319] width 57 height 76
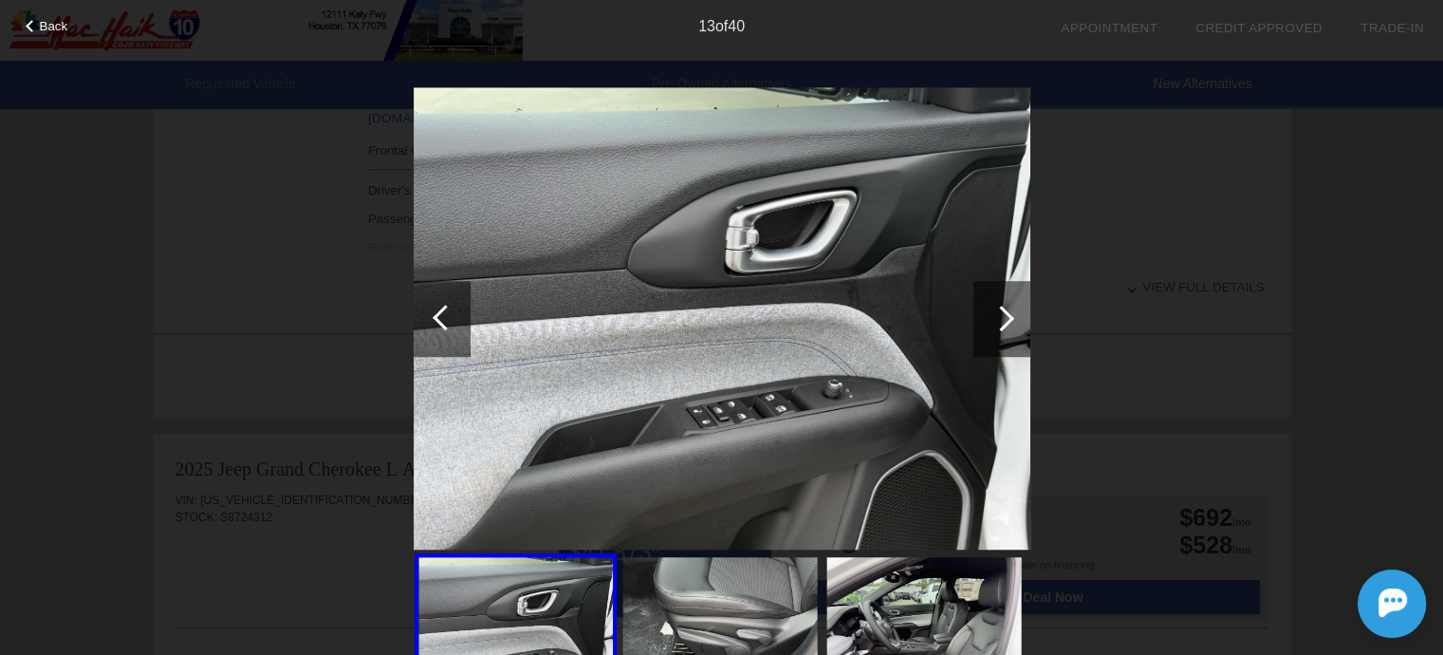
click at [987, 315] on div at bounding box center [1001, 319] width 57 height 76
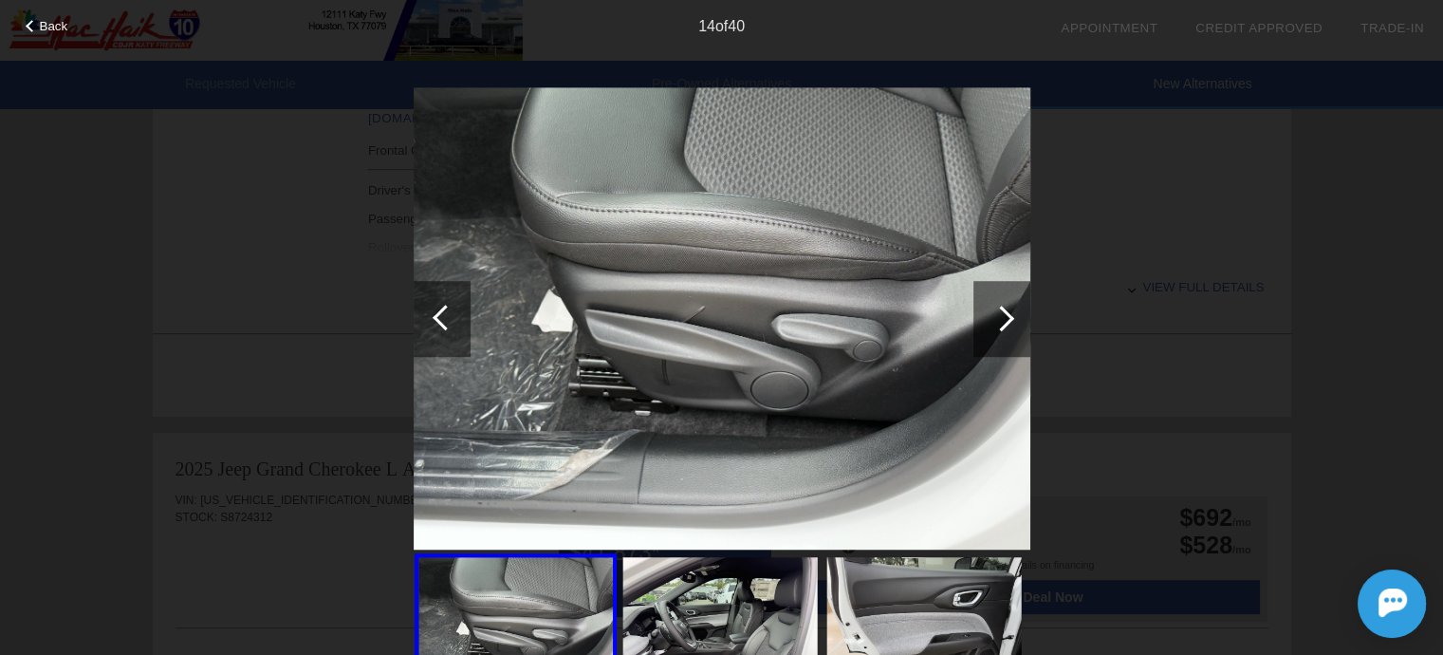
click at [987, 315] on div at bounding box center [1001, 319] width 57 height 76
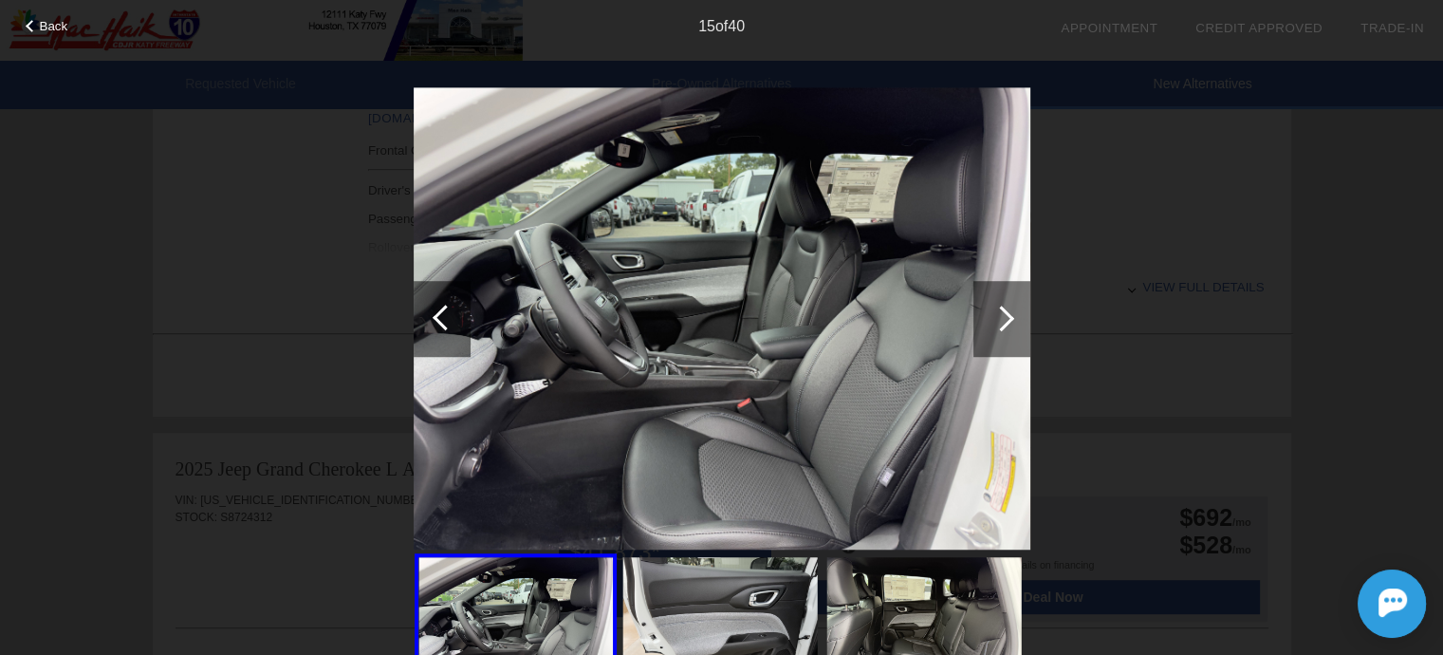
click at [984, 316] on div at bounding box center [1001, 319] width 57 height 76
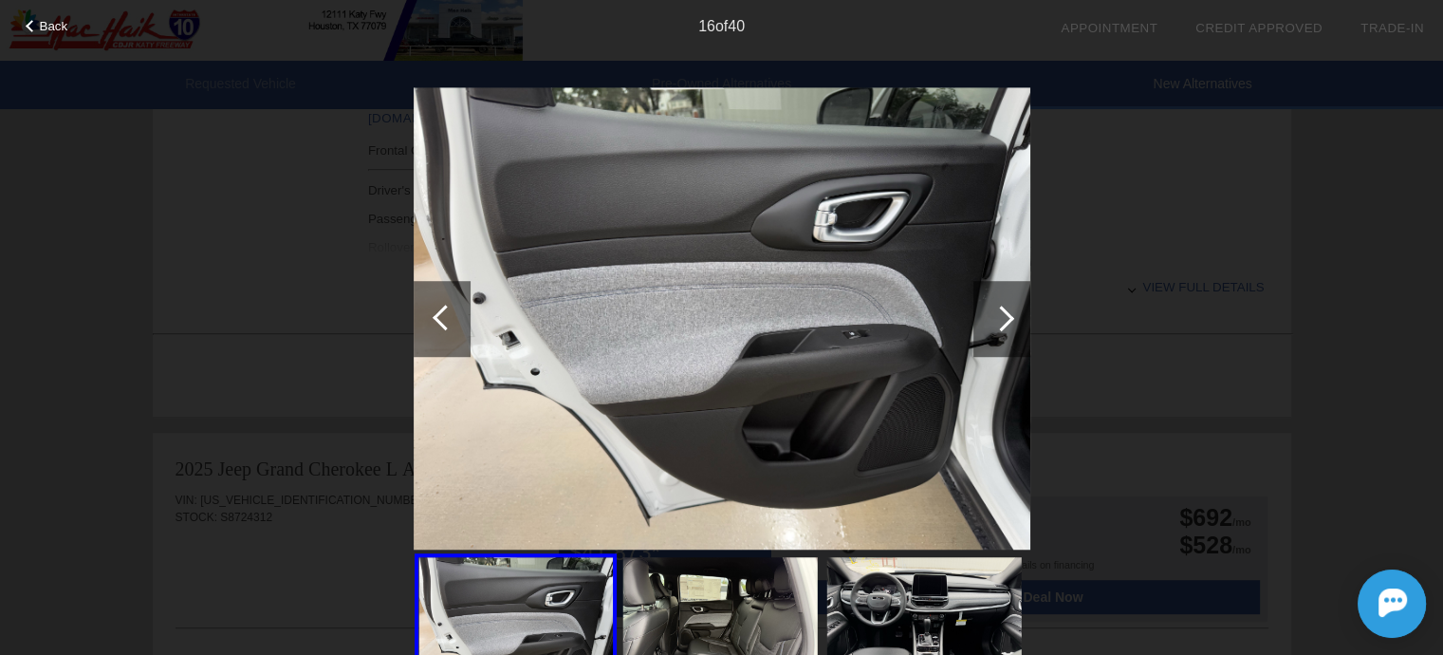
click at [984, 316] on div at bounding box center [1001, 319] width 57 height 76
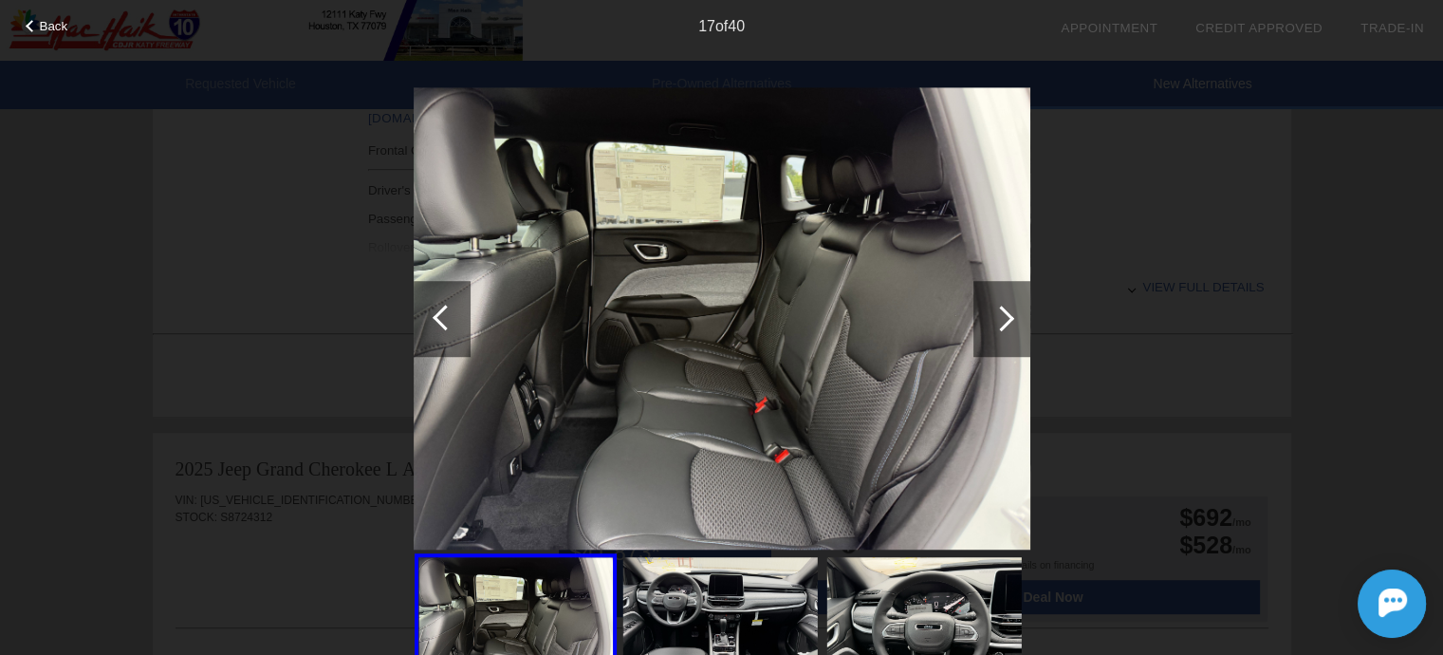
click at [994, 319] on div at bounding box center [1002, 318] width 26 height 26
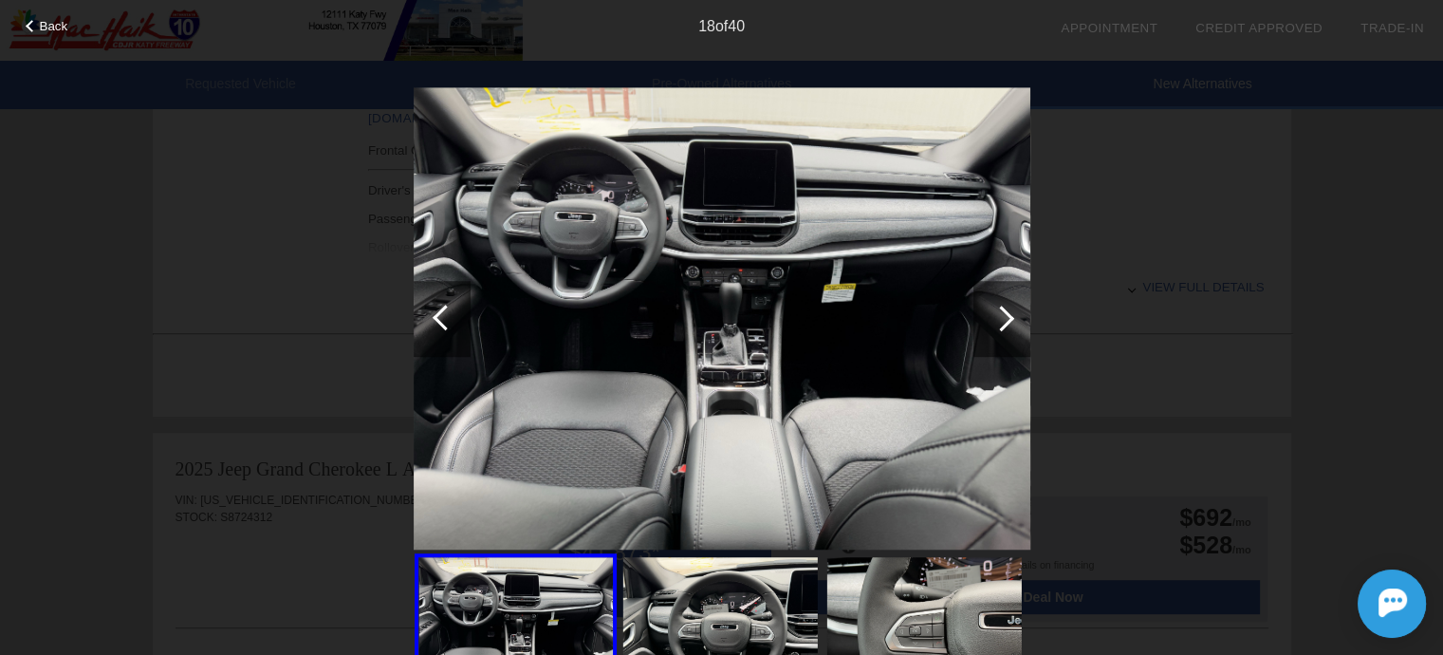
click at [994, 319] on div at bounding box center [1002, 318] width 26 height 26
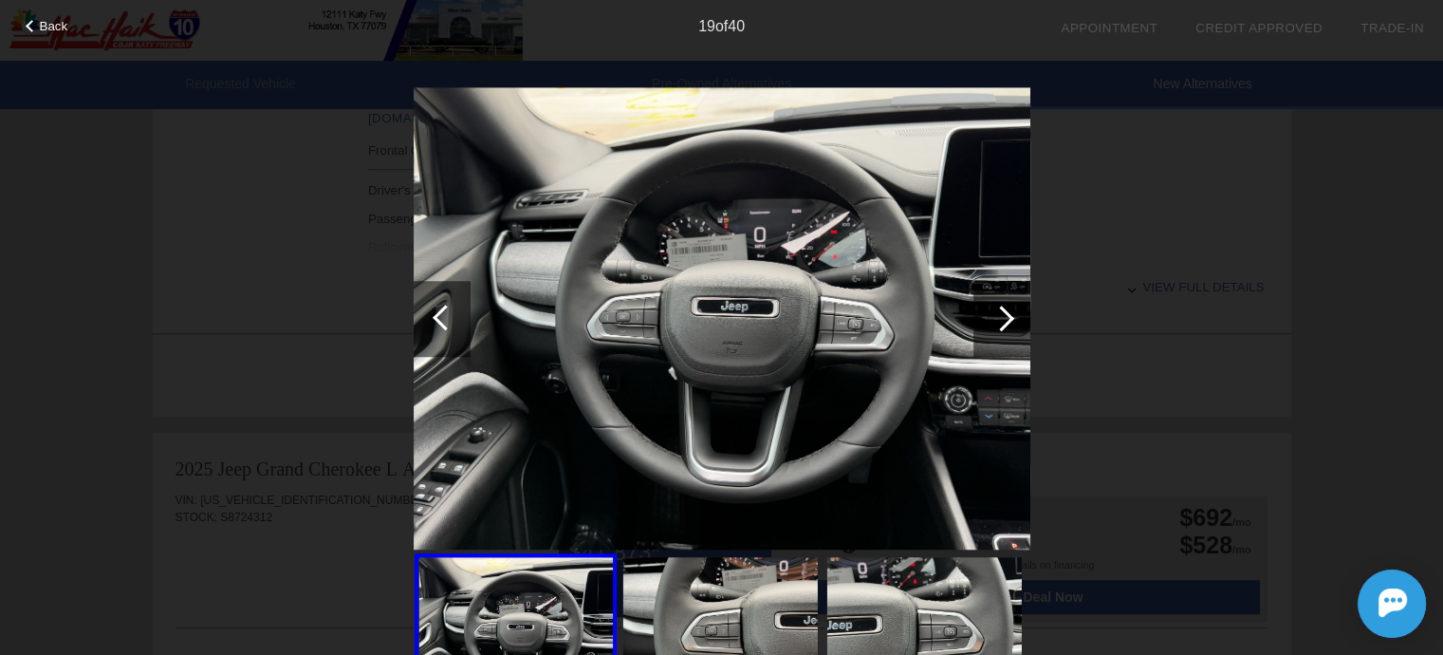
click at [994, 319] on div at bounding box center [1002, 318] width 26 height 26
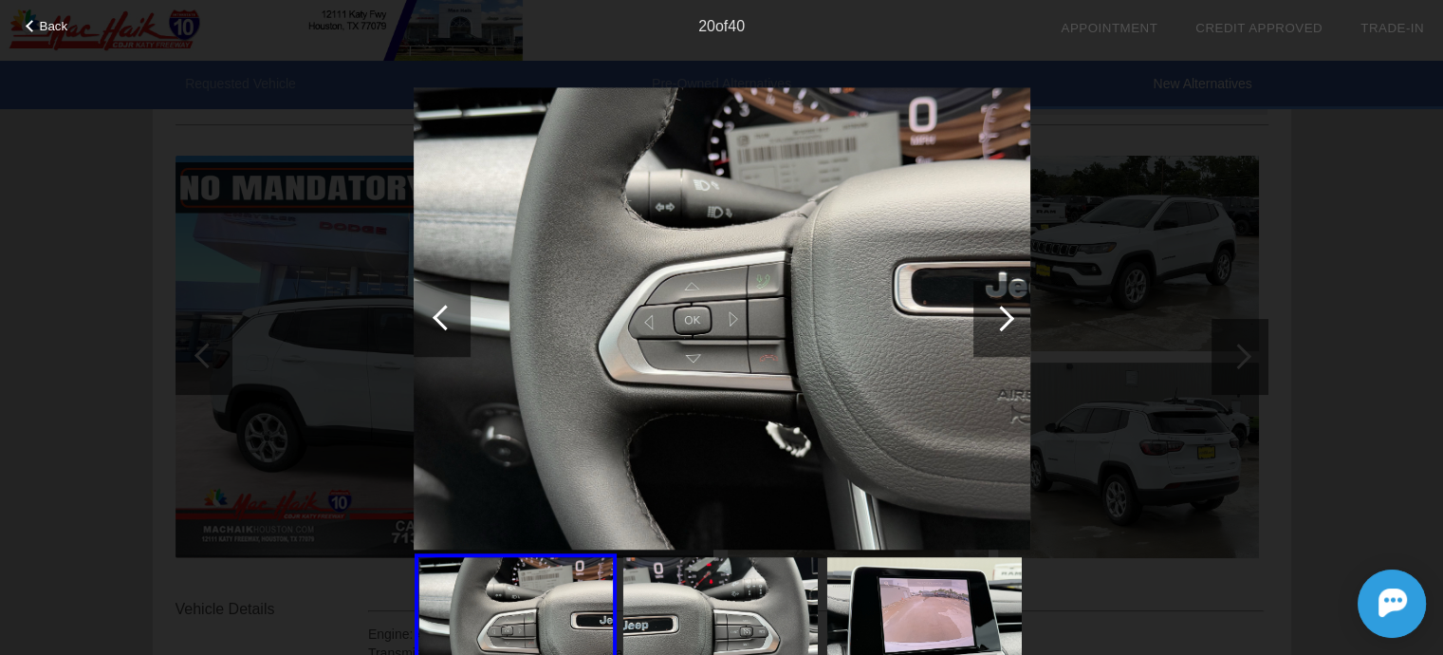
scroll to position [0, 0]
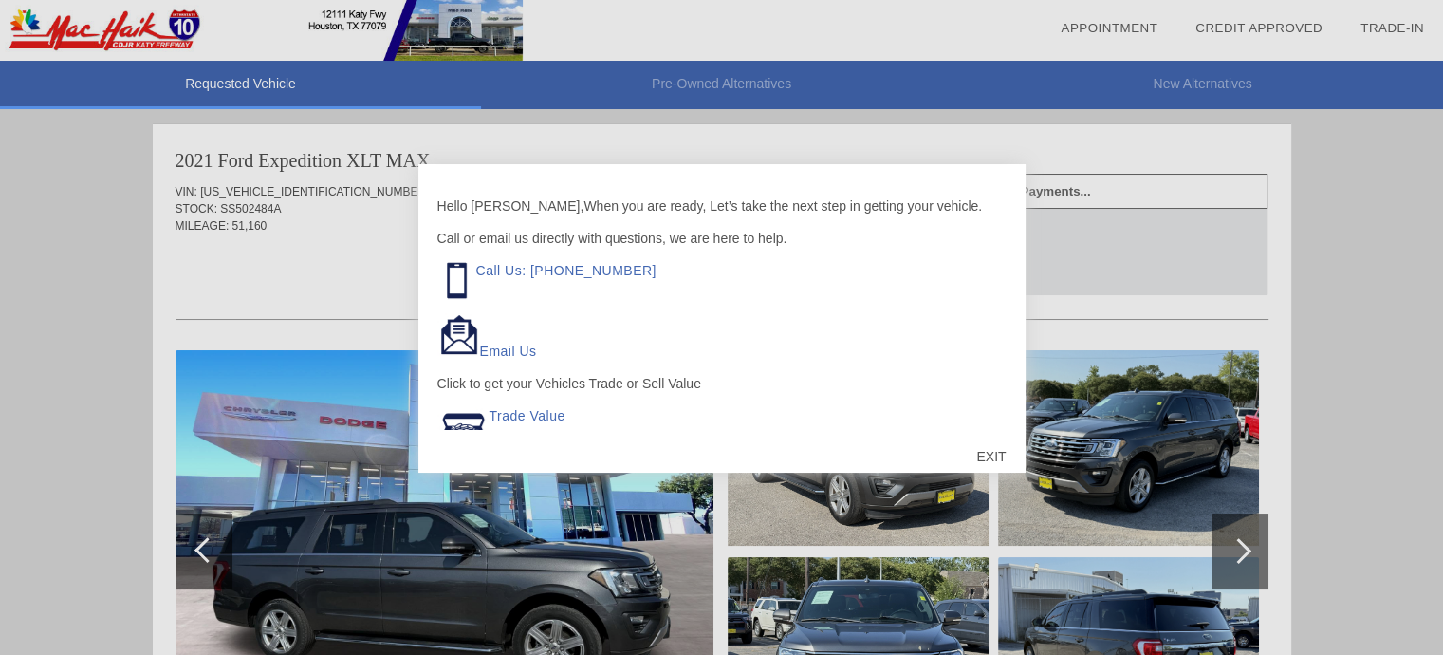
click at [993, 455] on div "EXIT" at bounding box center [990, 456] width 67 height 57
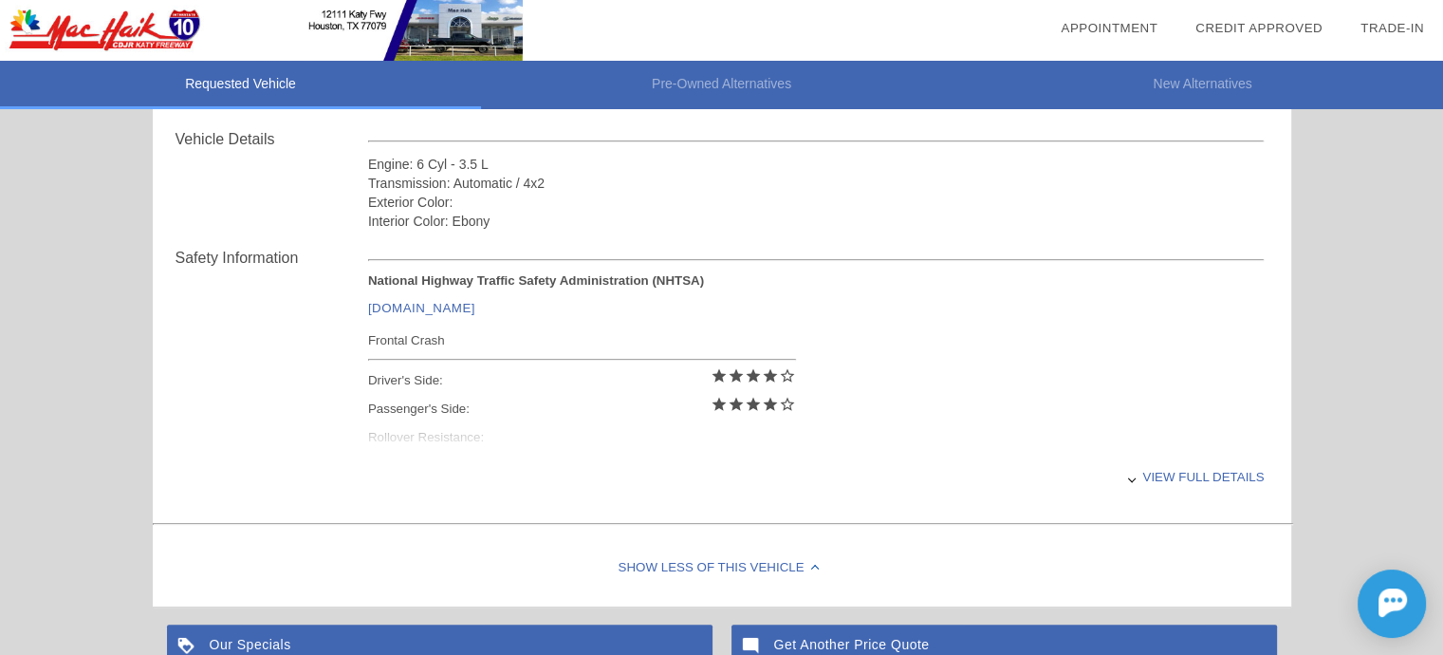
click at [1188, 479] on div "View full details" at bounding box center [816, 476] width 897 height 46
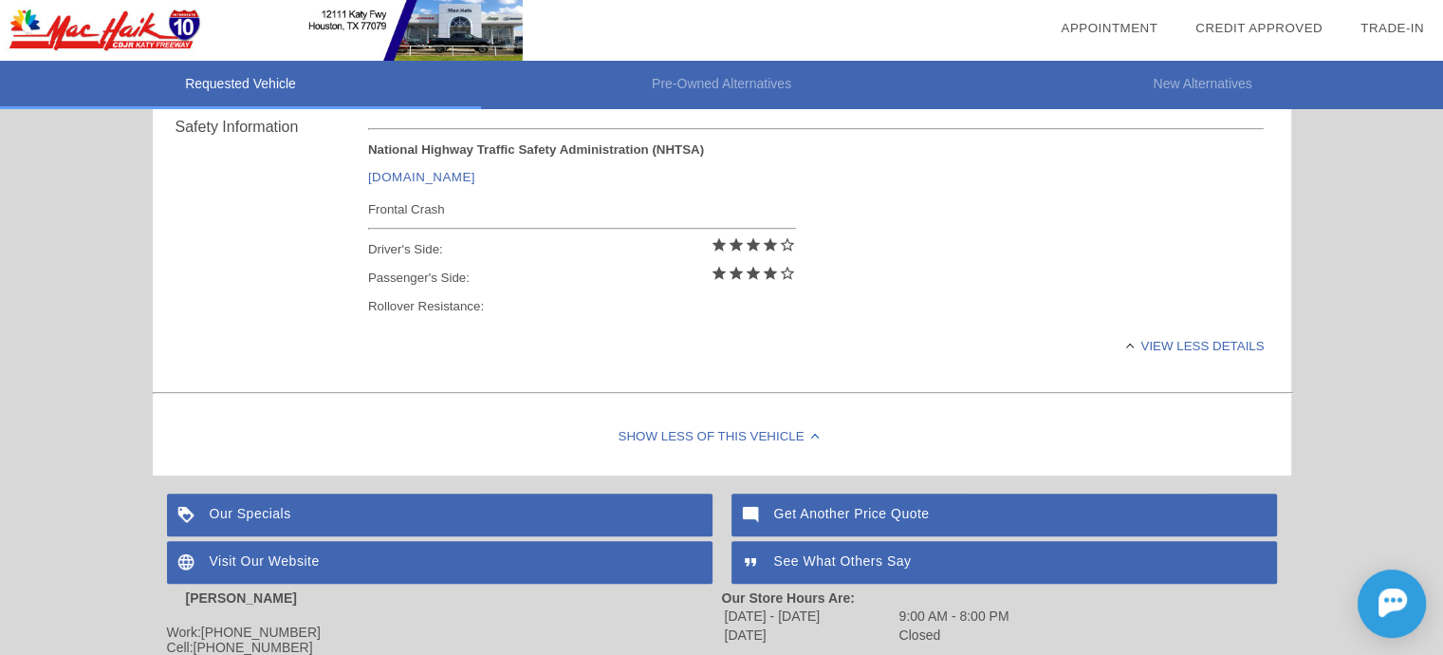
scroll to position [854, 0]
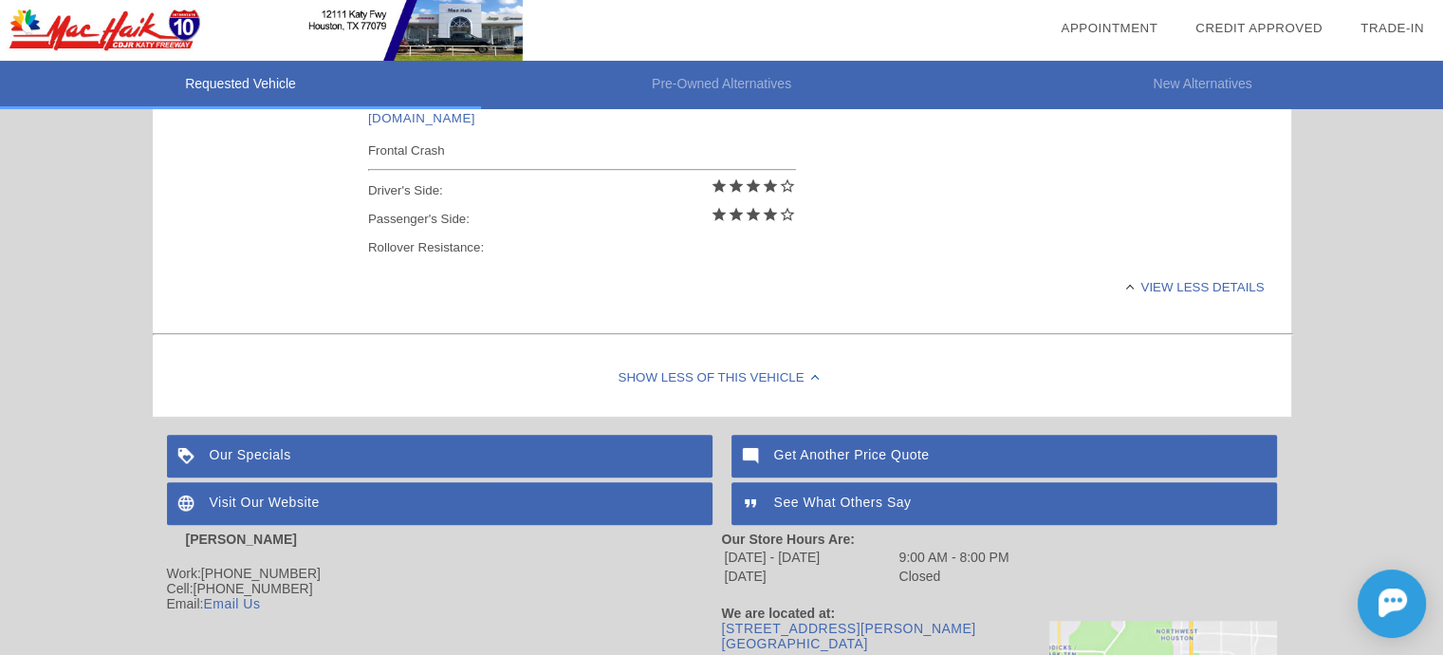
click at [594, 459] on div "Our Specials" at bounding box center [440, 456] width 546 height 43
